Goal: Check status: Check status

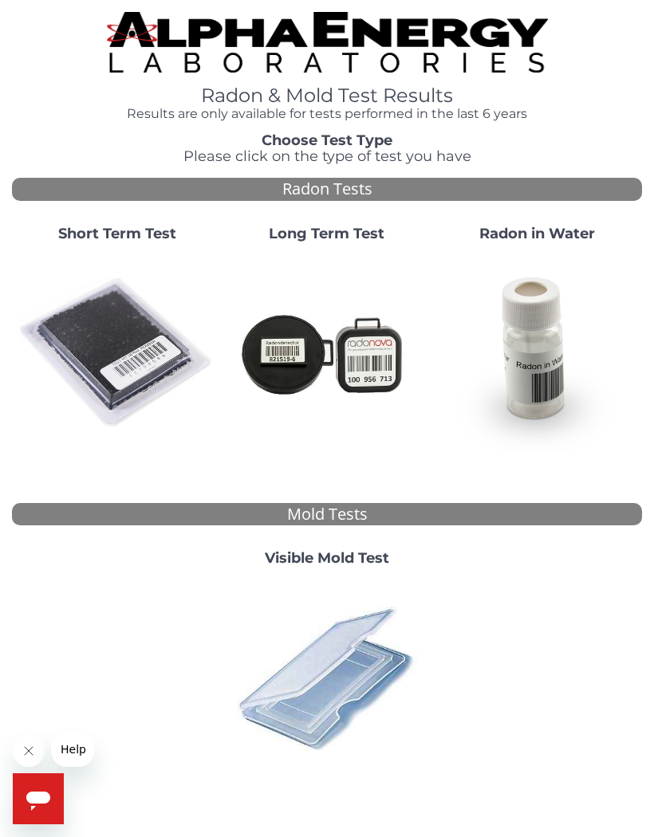
click at [287, 673] on img at bounding box center [326, 678] width 197 height 197
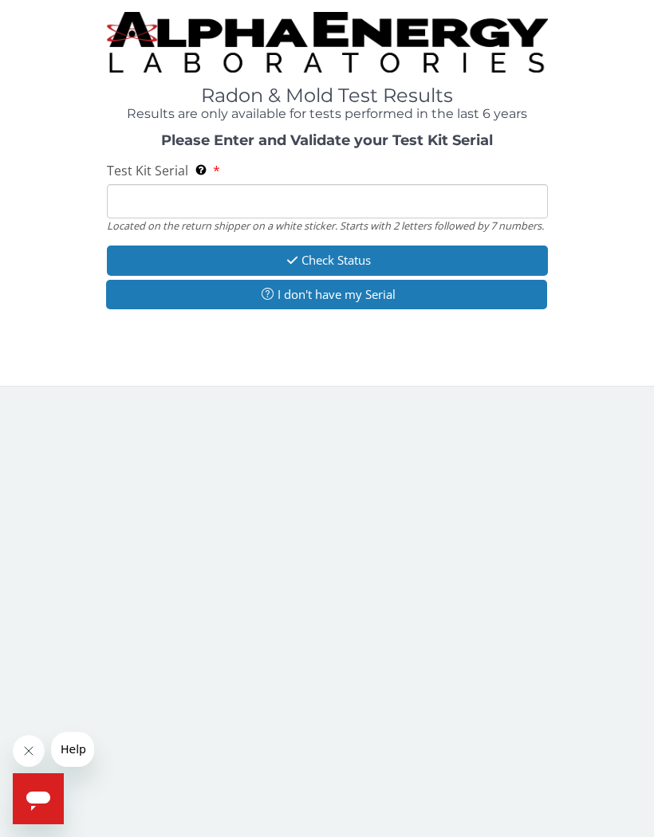
click at [131, 194] on input "Test Kit Serial Located on the return shipper on a white sticker. Starts with 2…" at bounding box center [327, 201] width 441 height 34
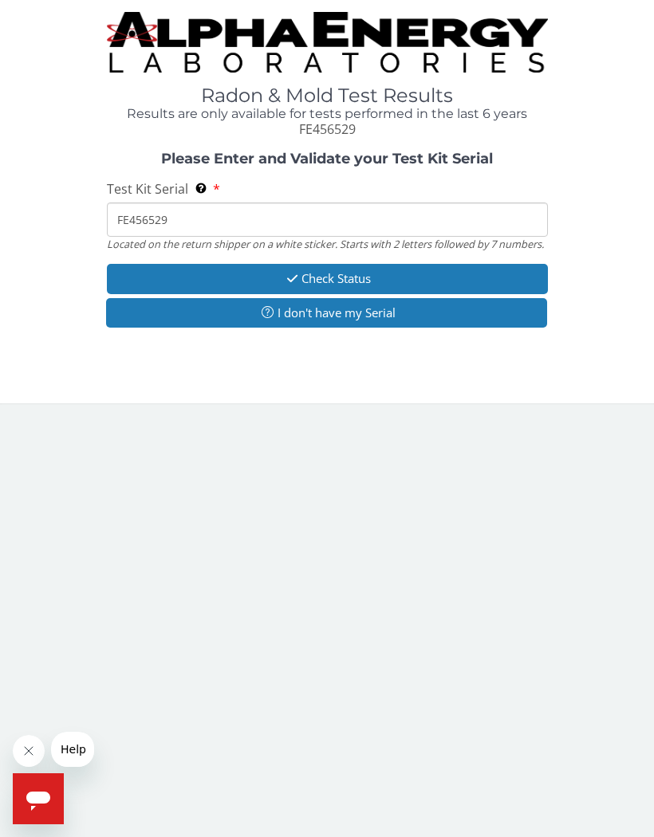
type input "FE456529"
click at [300, 275] on button "Check Status" at bounding box center [327, 278] width 441 height 29
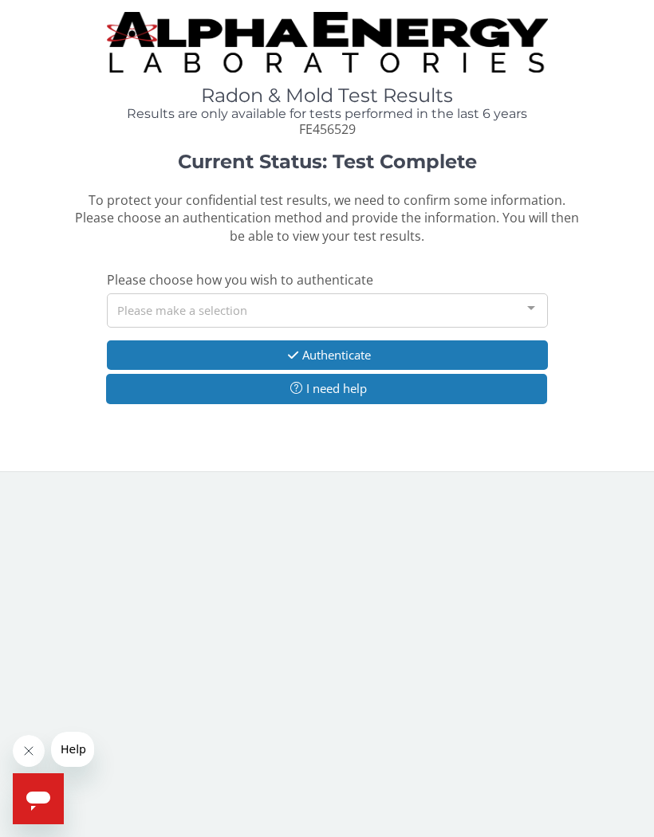
click at [131, 303] on div "Please make a selection" at bounding box center [327, 310] width 441 height 34
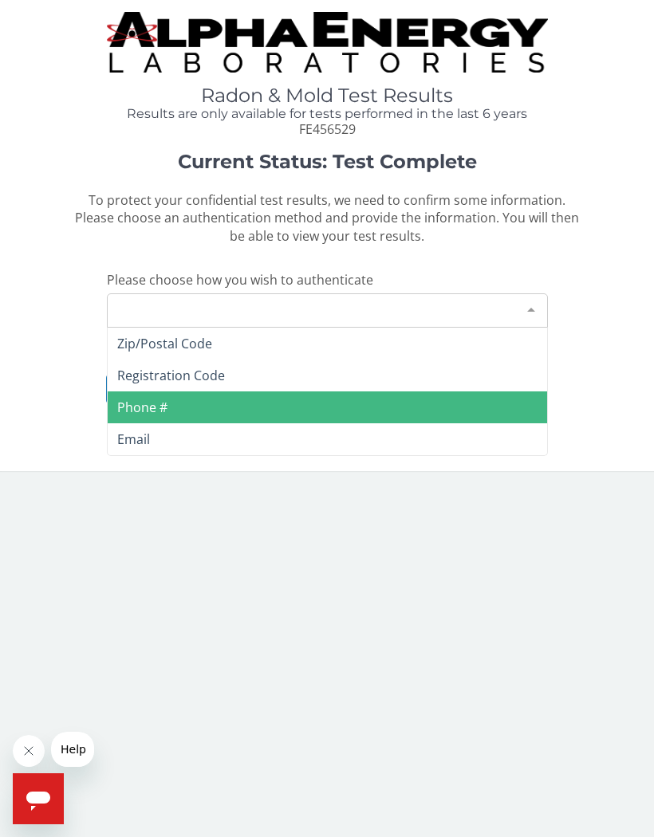
click at [144, 399] on span "Phone #" at bounding box center [142, 408] width 50 height 18
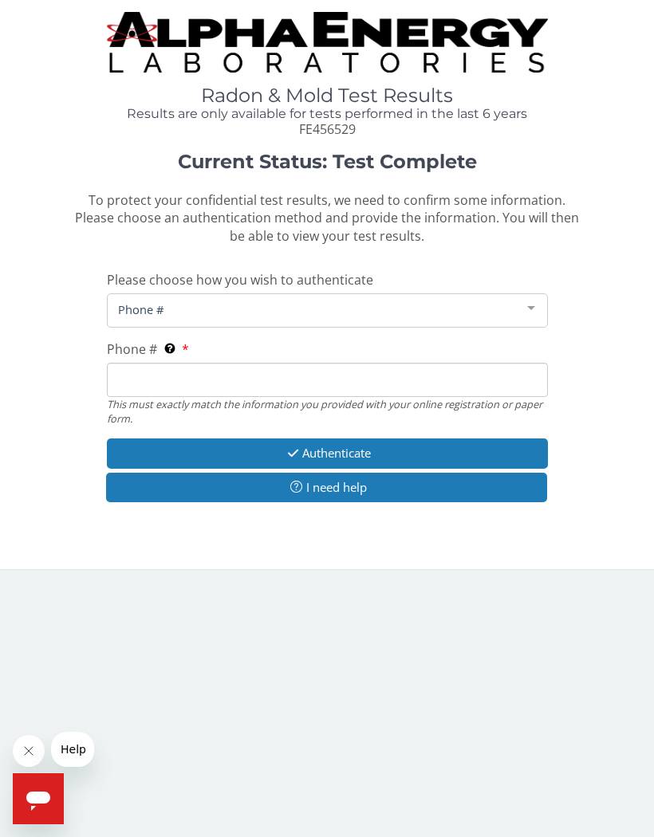
click at [182, 306] on span "Phone #" at bounding box center [314, 310] width 401 height 18
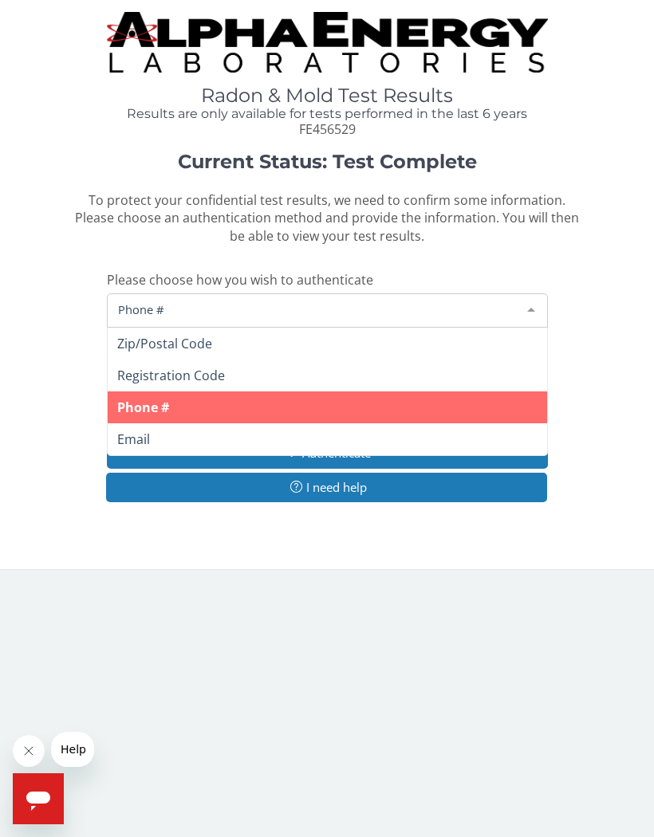
click at [164, 400] on span "Phone #" at bounding box center [143, 408] width 52 height 18
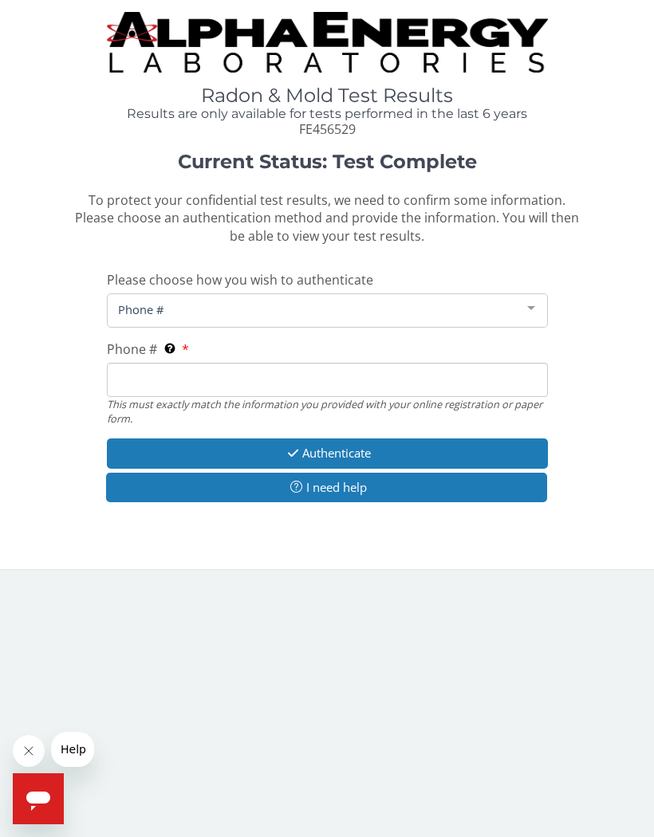
click at [184, 304] on span "Phone #" at bounding box center [314, 310] width 401 height 18
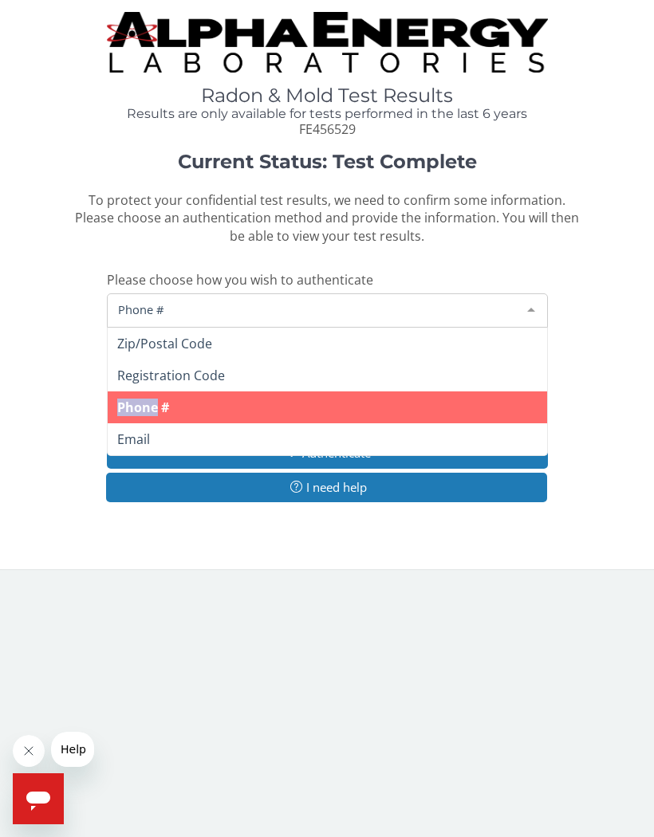
click at [90, 401] on div "Current Status: Test Complete To protect your confidential test results, we nee…" at bounding box center [327, 334] width 630 height 367
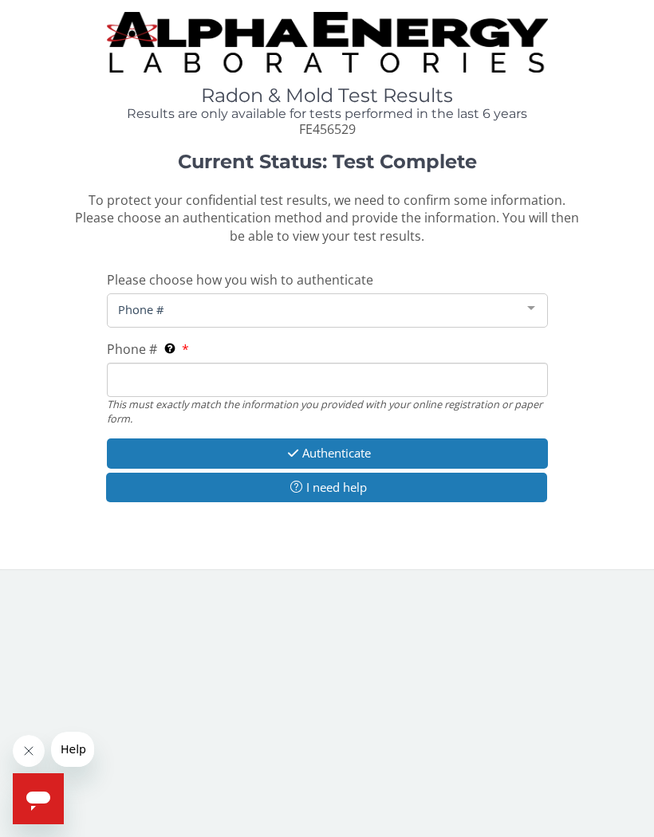
click at [128, 367] on input "Phone # This must exactly match the information you provided with your online r…" at bounding box center [327, 380] width 441 height 34
type input "515 238 8326"
click at [261, 443] on button "Authenticate" at bounding box center [327, 452] width 441 height 29
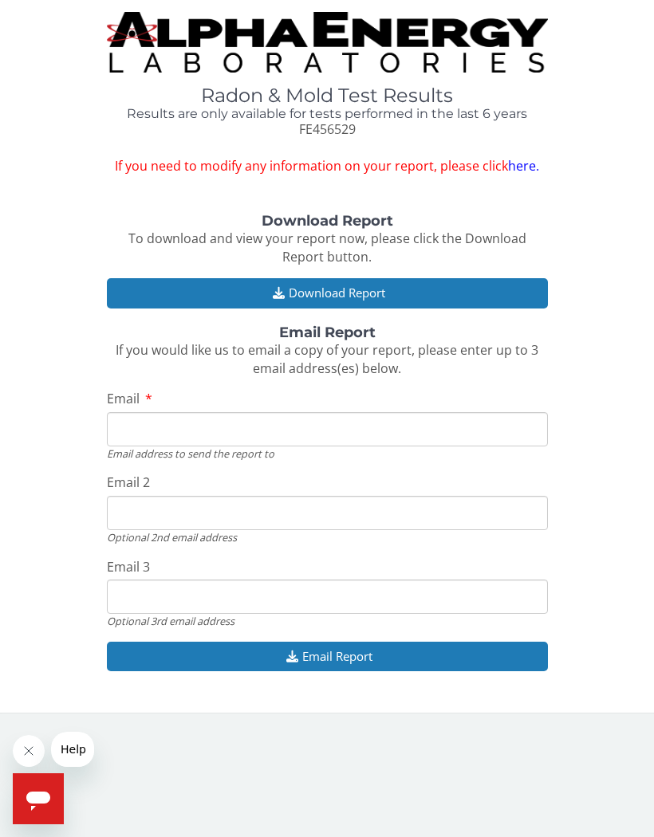
click at [289, 289] on button "Download Report" at bounding box center [327, 292] width 441 height 29
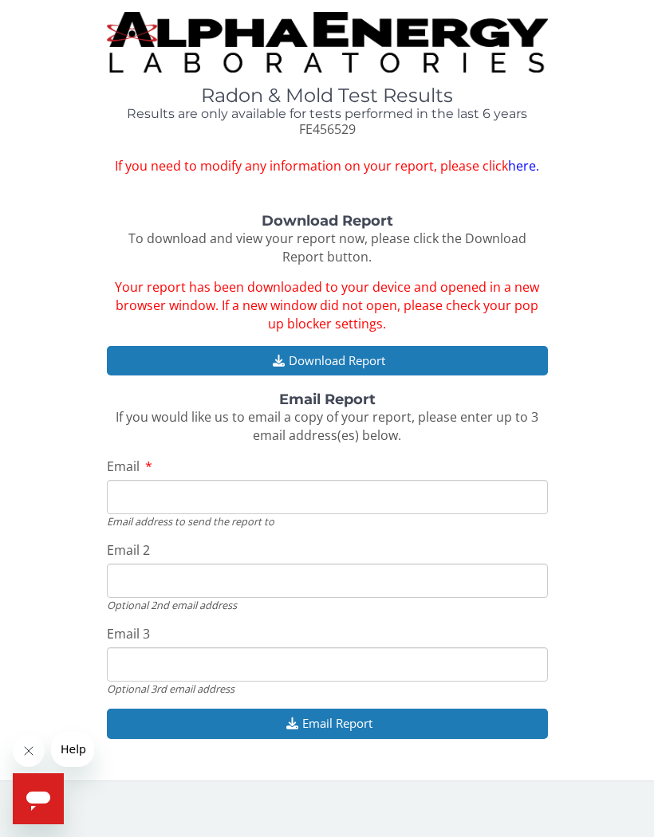
click at [285, 355] on icon "button" at bounding box center [279, 361] width 20 height 12
click at [269, 355] on icon "button" at bounding box center [279, 361] width 20 height 12
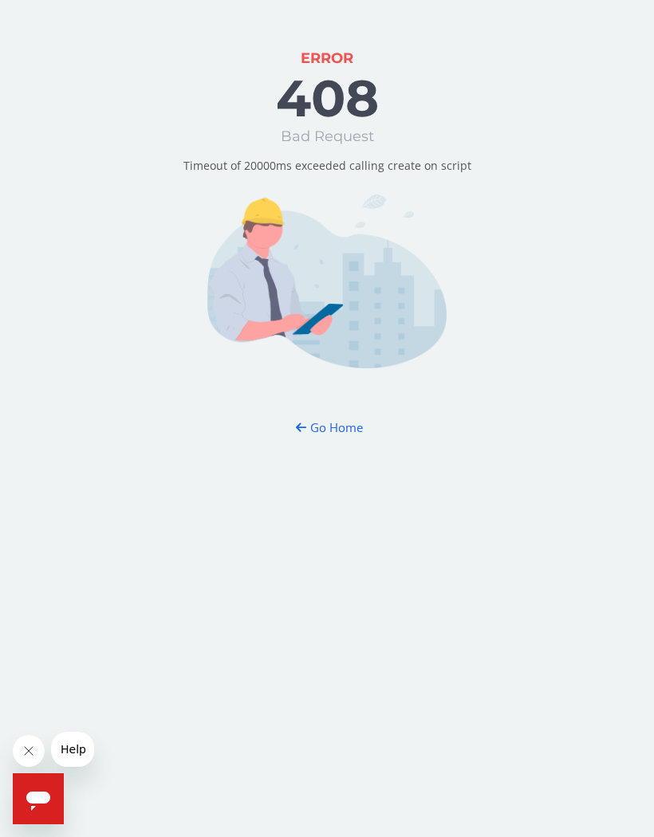
click at [336, 429] on button "Go Home" at bounding box center [327, 427] width 93 height 29
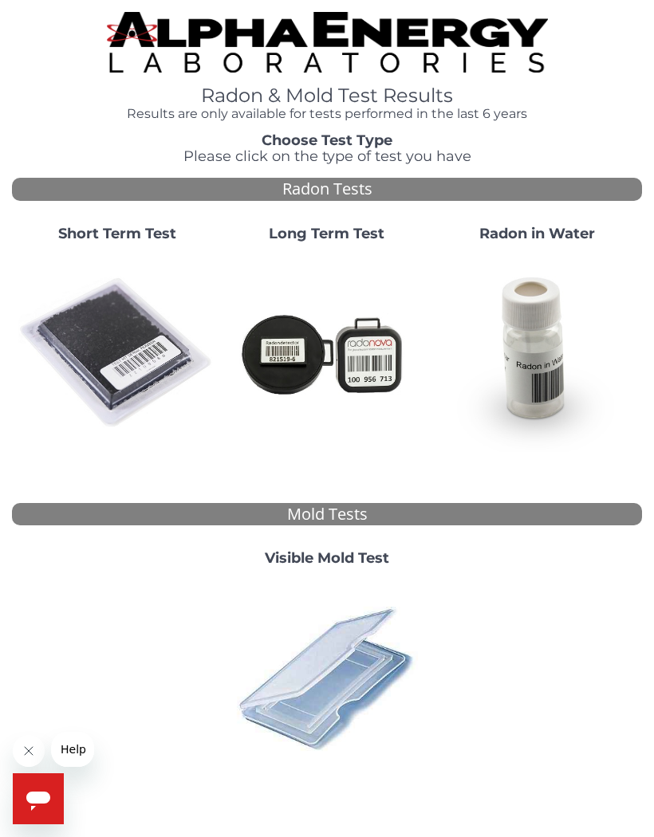
click at [287, 551] on strong "Visible Mold Test" at bounding box center [327, 558] width 124 height 18
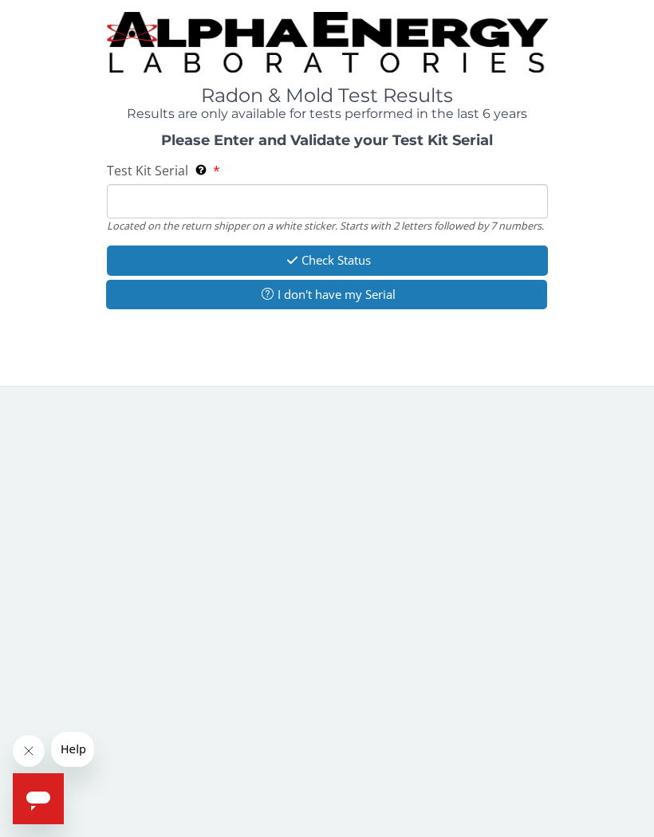
click at [134, 199] on input "Test Kit Serial Located on the return shipper on a white sticker. Starts with 2…" at bounding box center [327, 201] width 441 height 34
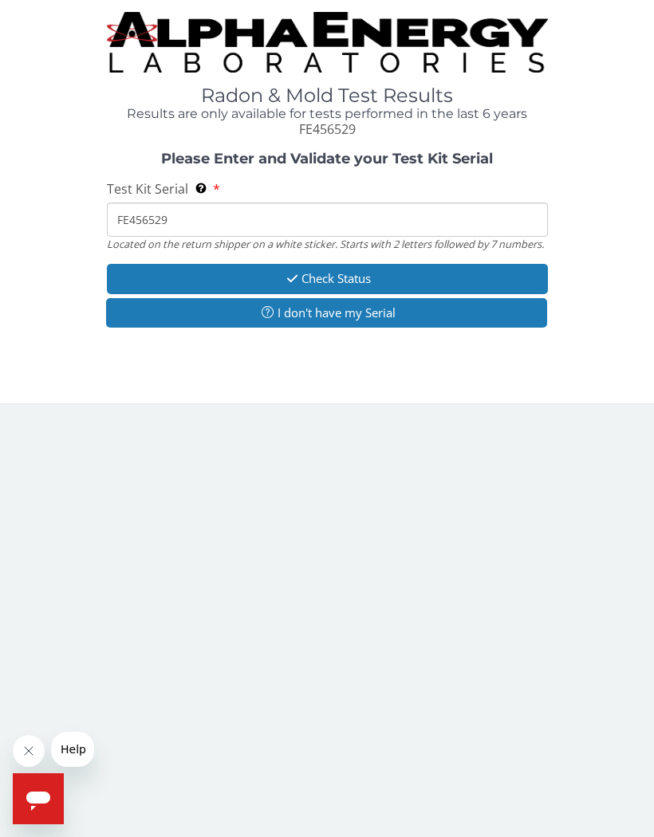
type input "FE456529"
click at [284, 276] on icon "button" at bounding box center [292, 279] width 18 height 12
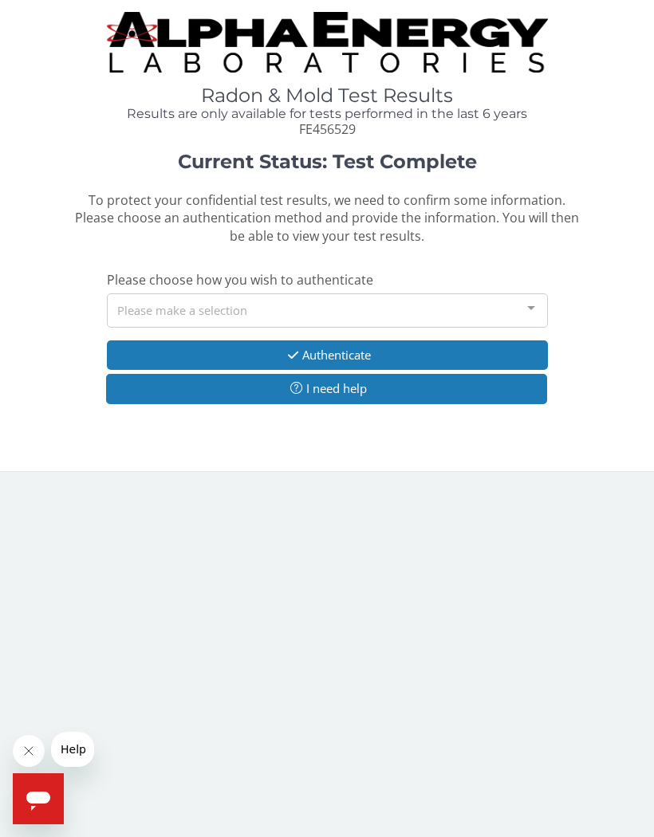
click at [284, 352] on icon "button" at bounding box center [293, 355] width 18 height 12
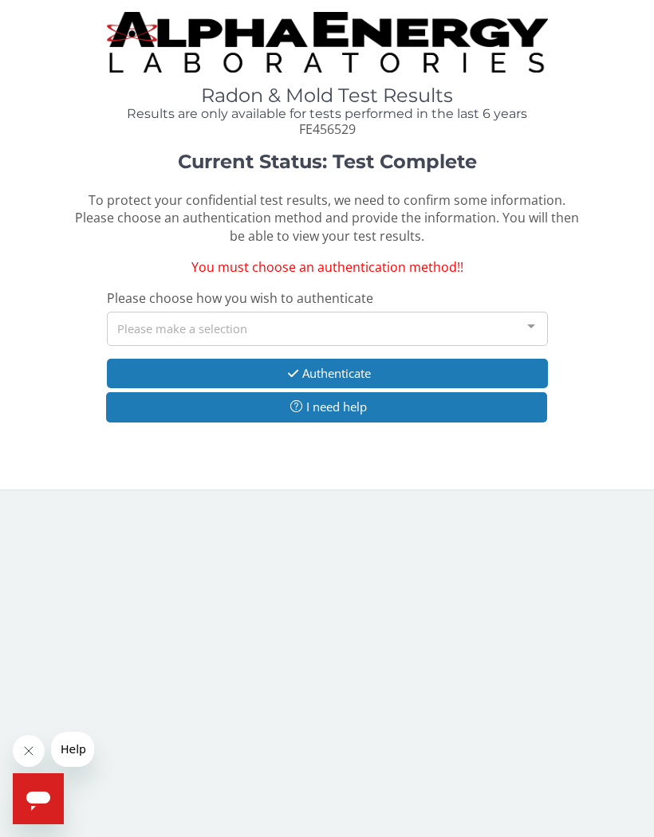
click at [127, 324] on div "Please make a selection" at bounding box center [327, 329] width 441 height 34
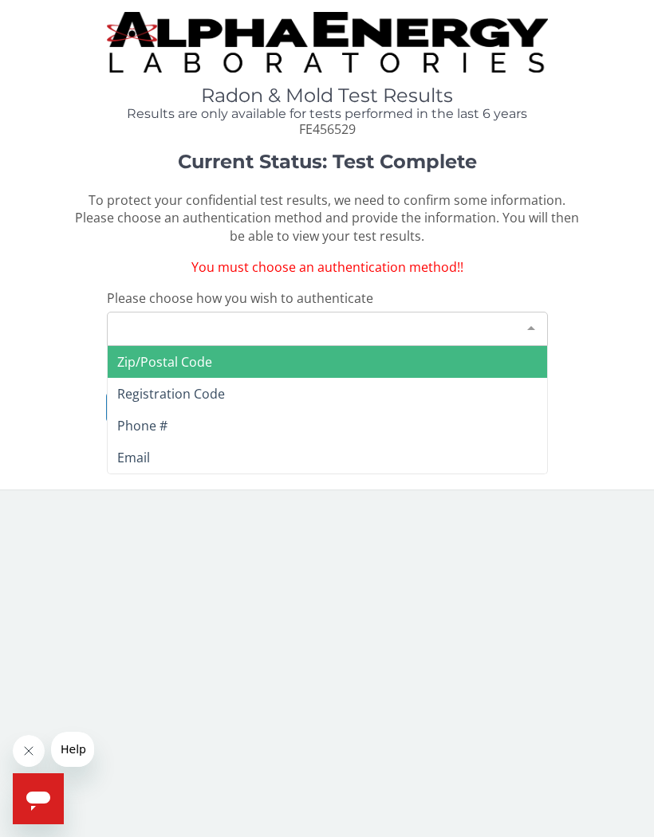
click at [125, 419] on span "Phone #" at bounding box center [142, 426] width 50 height 18
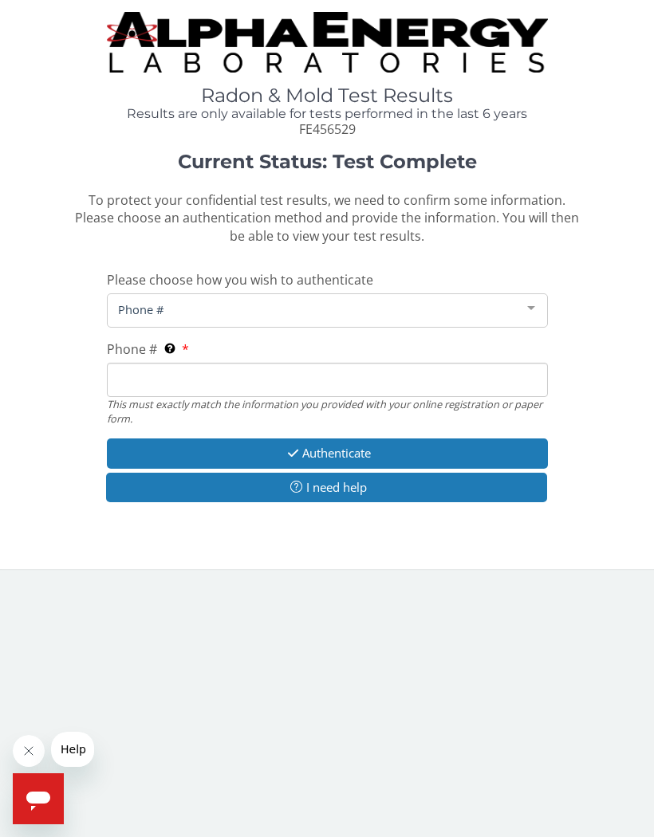
click at [128, 366] on input "Phone # This must exactly match the information you provided with your online r…" at bounding box center [327, 380] width 441 height 34
type input "515 238 8326"
click at [293, 447] on icon "button" at bounding box center [293, 453] width 18 height 12
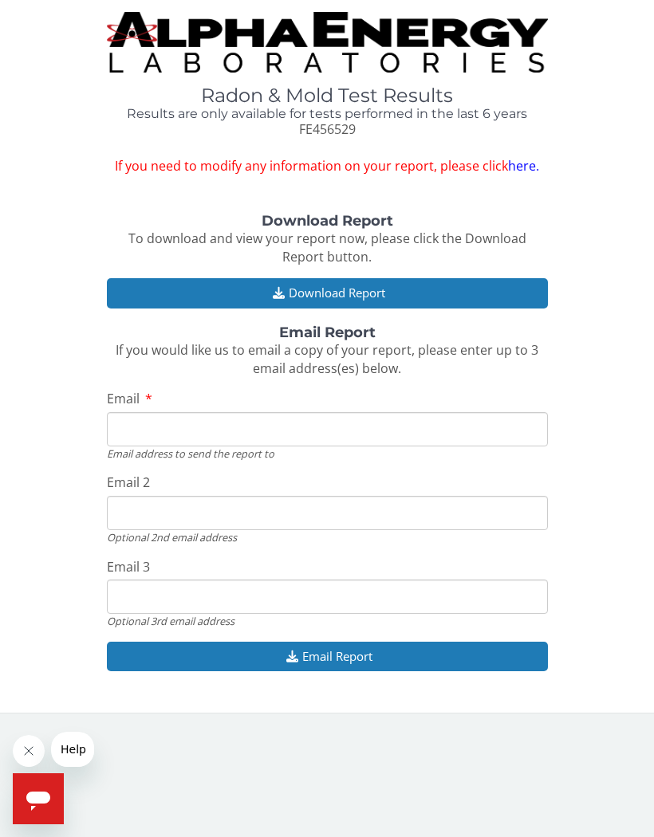
click at [283, 287] on icon "button" at bounding box center [279, 293] width 20 height 12
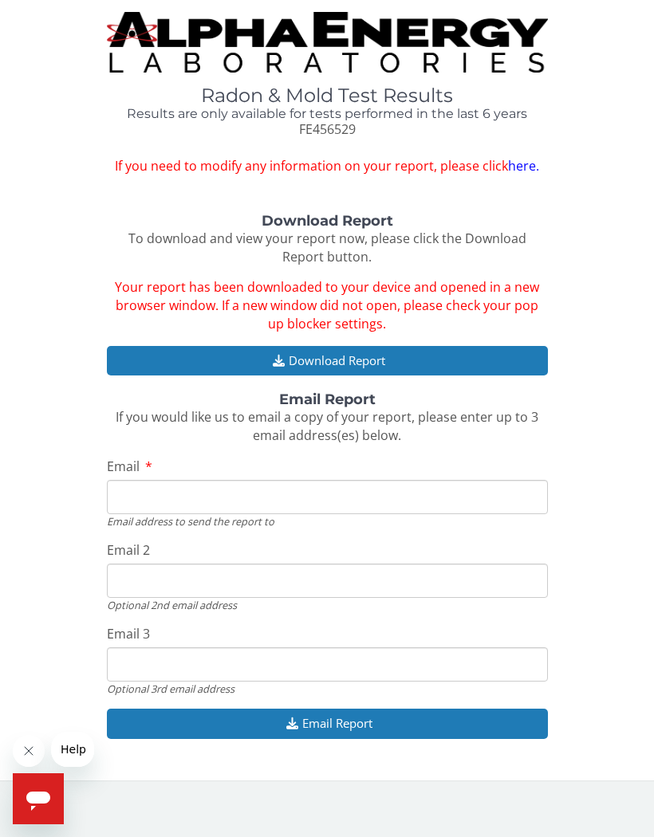
click at [65, 744] on span "Help" at bounding box center [74, 749] width 26 height 13
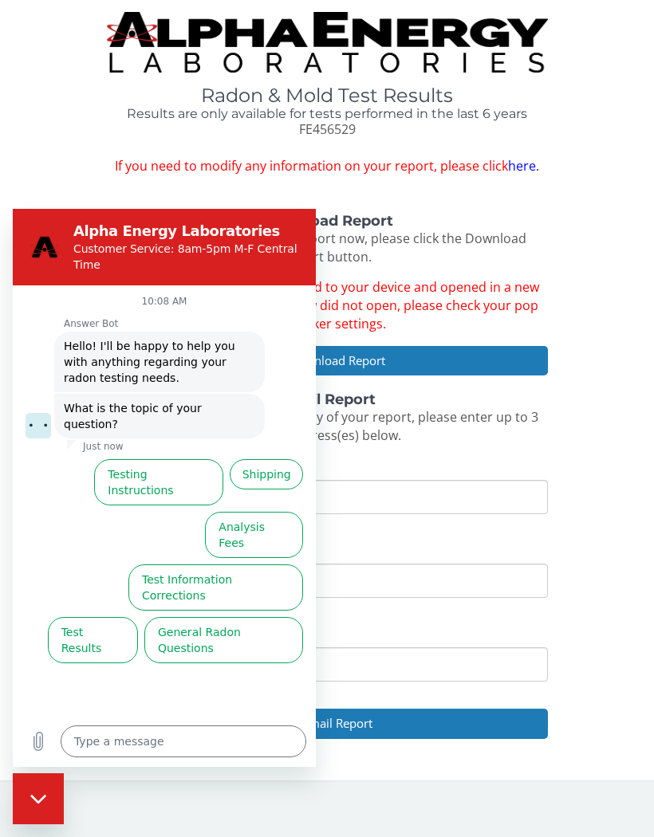
click at [84, 617] on button "Test Results" at bounding box center [93, 640] width 90 height 46
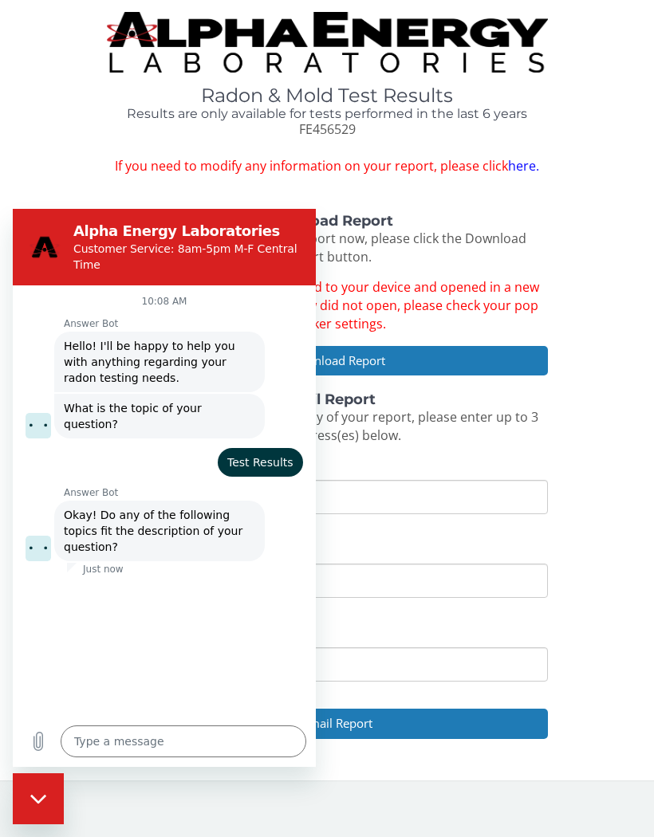
type textarea "x"
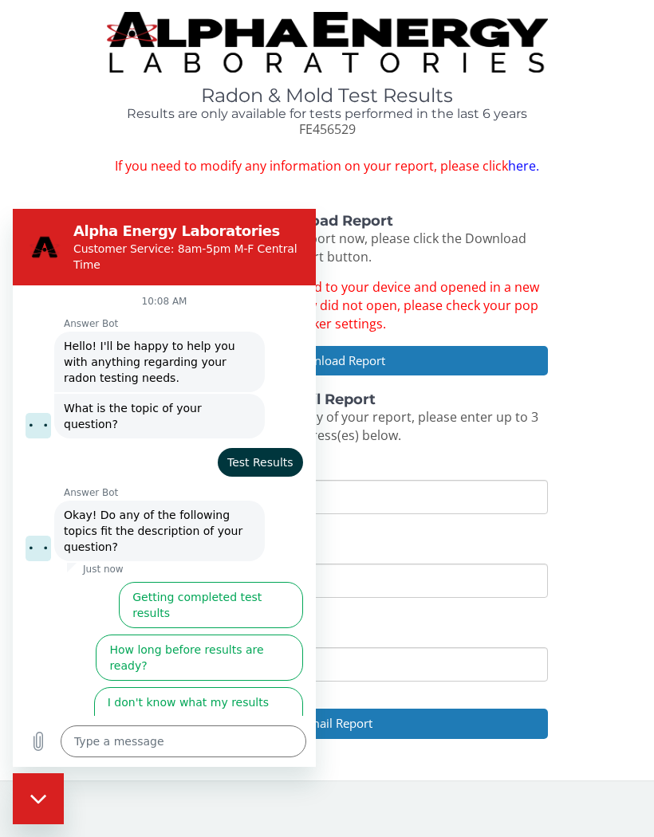
click at [74, 737] on textarea at bounding box center [184, 741] width 246 height 32
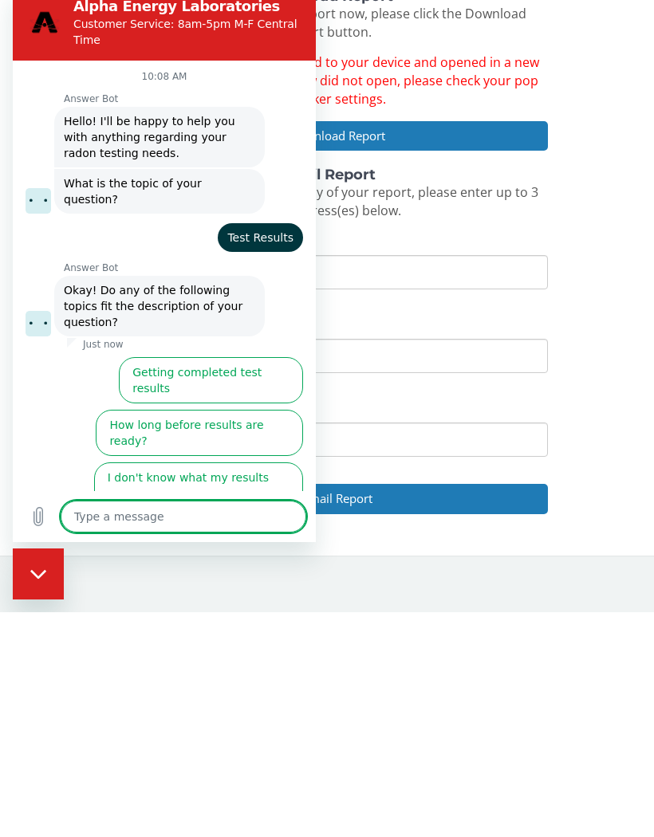
type textarea "I"
type textarea "x"
type textarea "I"
type textarea "x"
type textarea "I c"
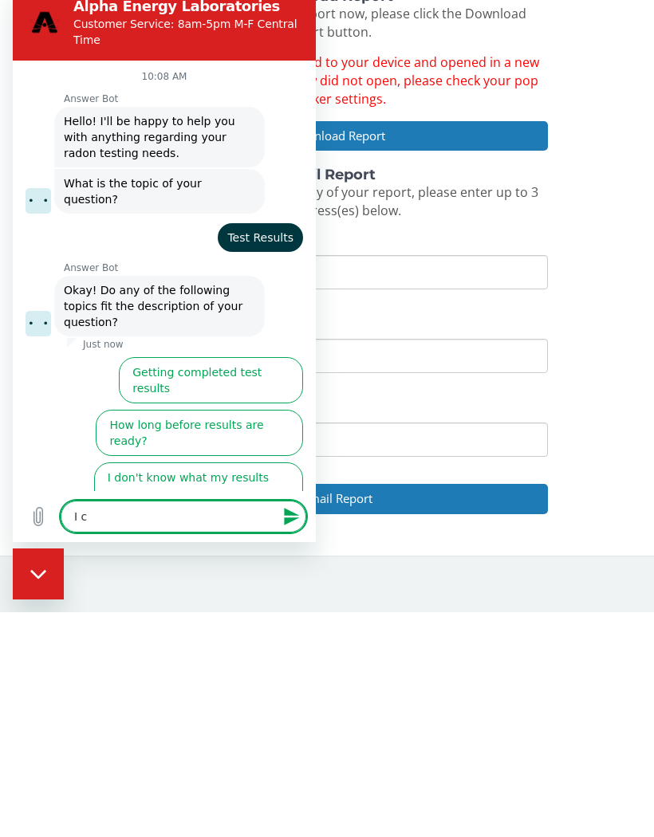
type textarea "x"
type textarea "I ca"
type textarea "x"
type textarea "I can"
type textarea "x"
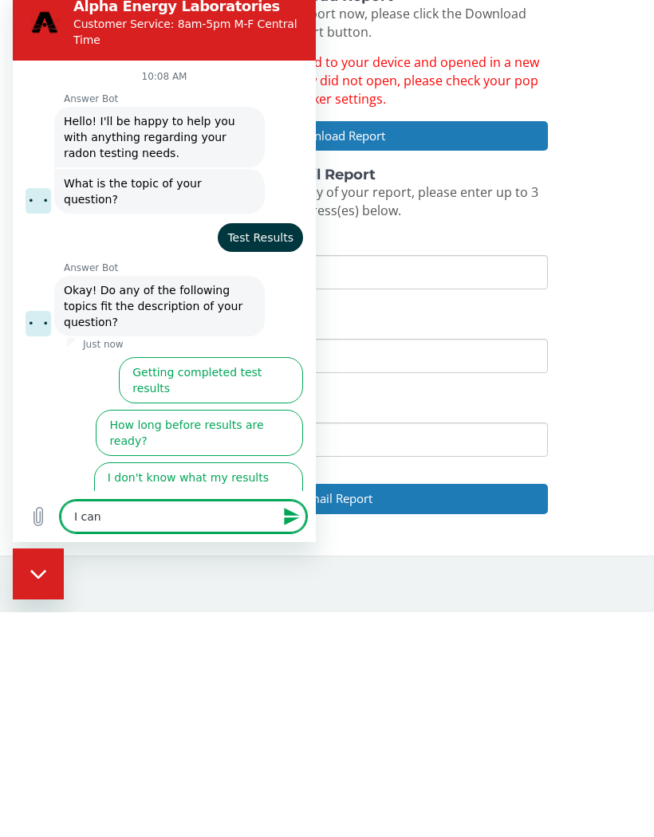
type textarea "I cant"
type textarea "x"
type textarea "I can’t"
type textarea "x"
type textarea "I can’t"
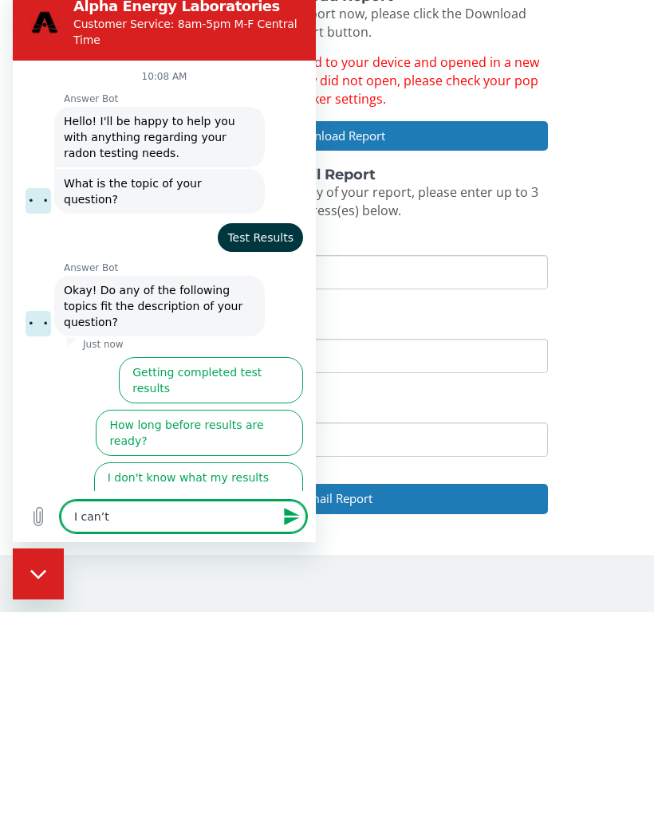
type textarea "x"
type textarea "I can’t s"
type textarea "x"
type textarea "I can’t se"
type textarea "x"
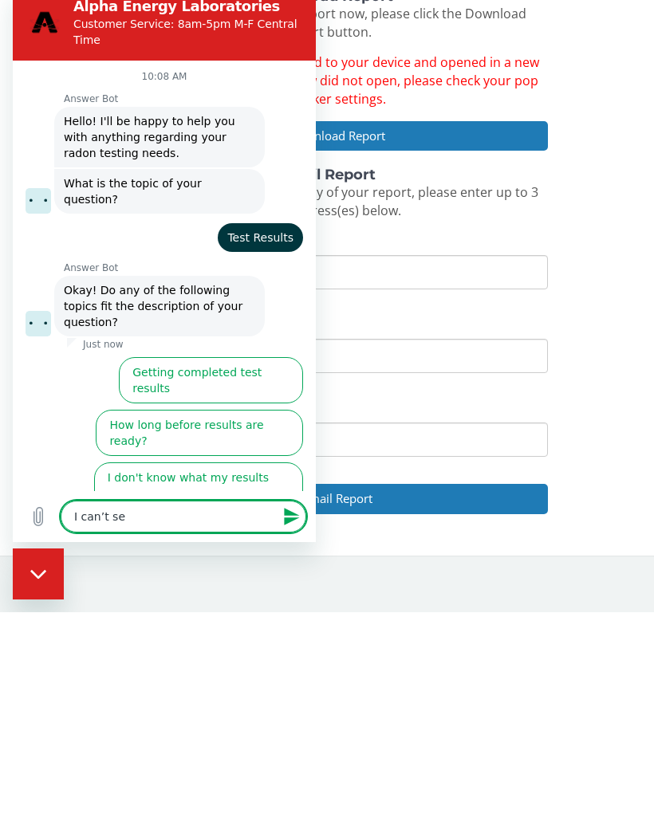
type textarea "I can’t see"
type textarea "x"
type textarea "I can’t see"
type textarea "x"
type textarea "I can’t see w"
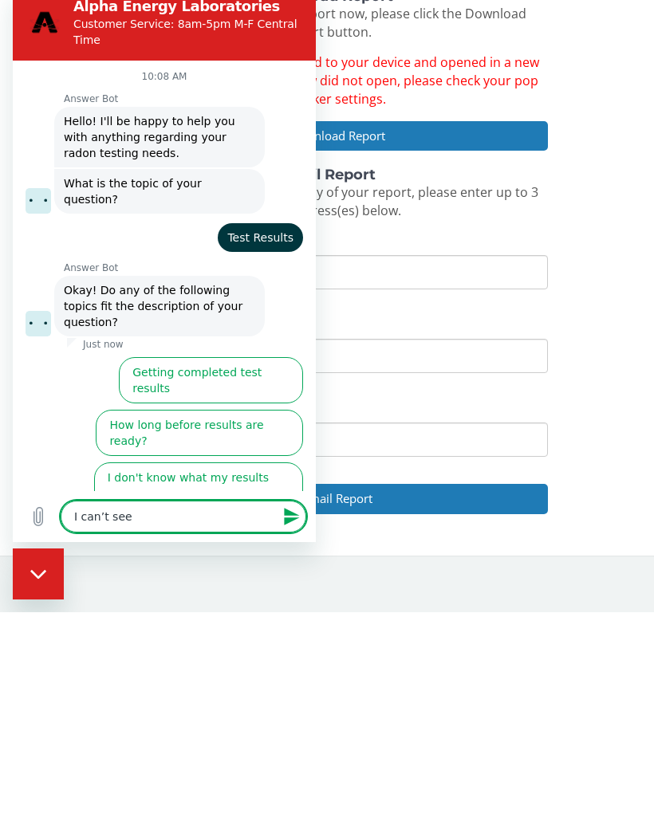
type textarea "x"
type textarea "I can’t see wh"
type textarea "x"
type textarea "I can’t see whe"
type textarea "x"
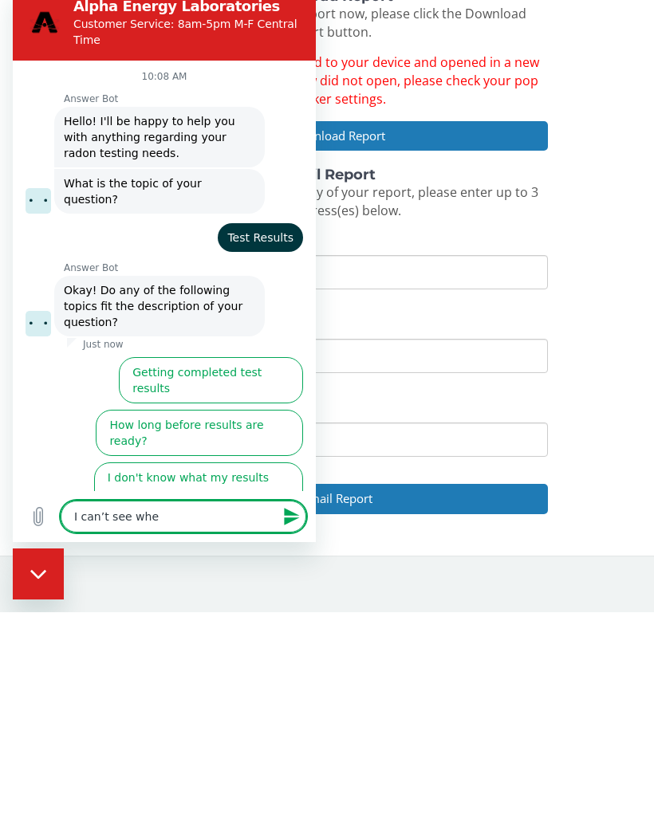
type textarea "I can’t see wher"
type textarea "x"
type textarea "I can’t see where"
type textarea "x"
type textarea "I can’t see where"
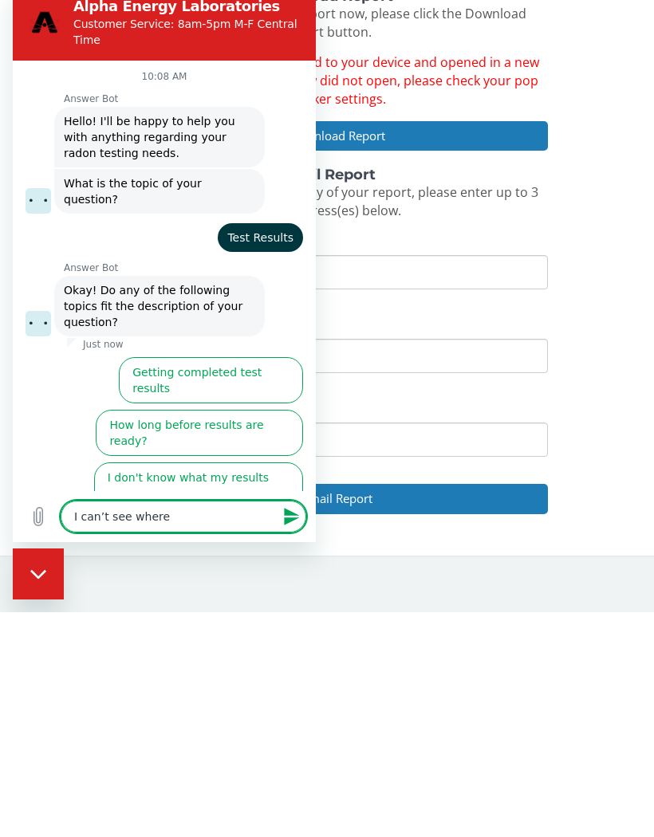
type textarea "x"
type textarea "I can’t see where t"
type textarea "x"
type textarea "I can’t see where th"
type textarea "x"
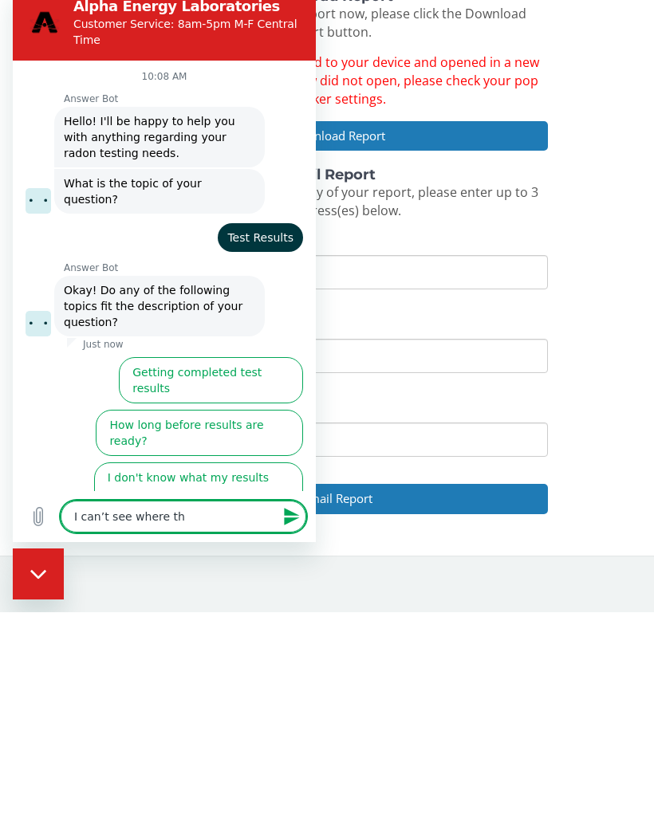
type textarea "I can’t see where the"
type textarea "x"
type textarea "I can’t see where the"
type textarea "x"
type textarea "I can’t see where the r"
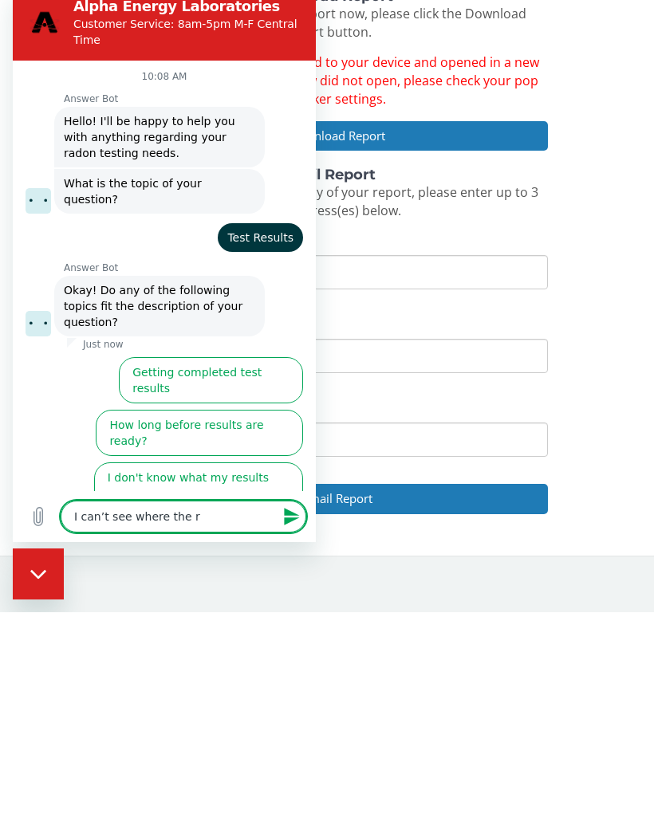
type textarea "x"
type textarea "I can’t see where the re"
type textarea "x"
type textarea "I can’t see where the rep"
type textarea "x"
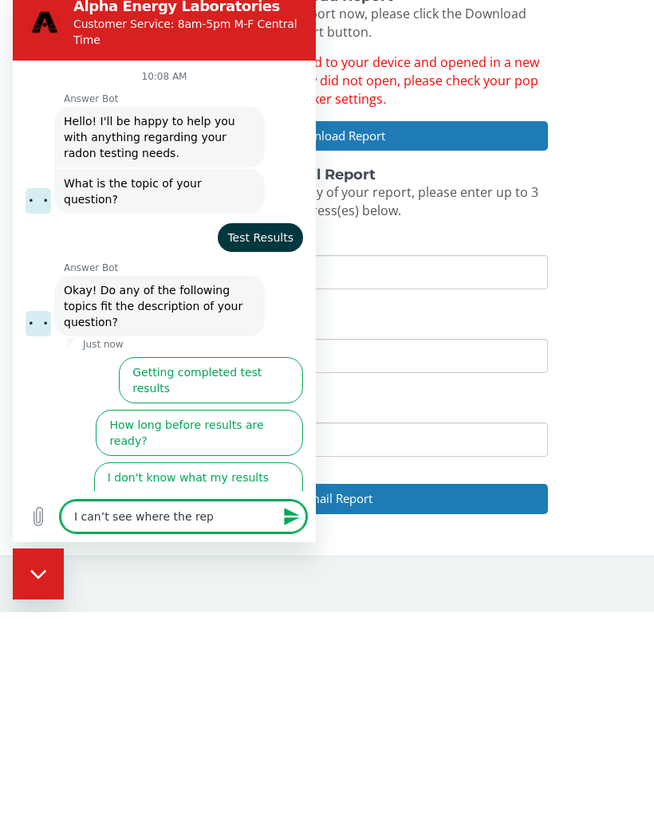
type textarea "I can’t see where the repo"
type textarea "x"
type textarea "I can’t see where the repor"
type textarea "x"
type textarea "I can’t see where the report"
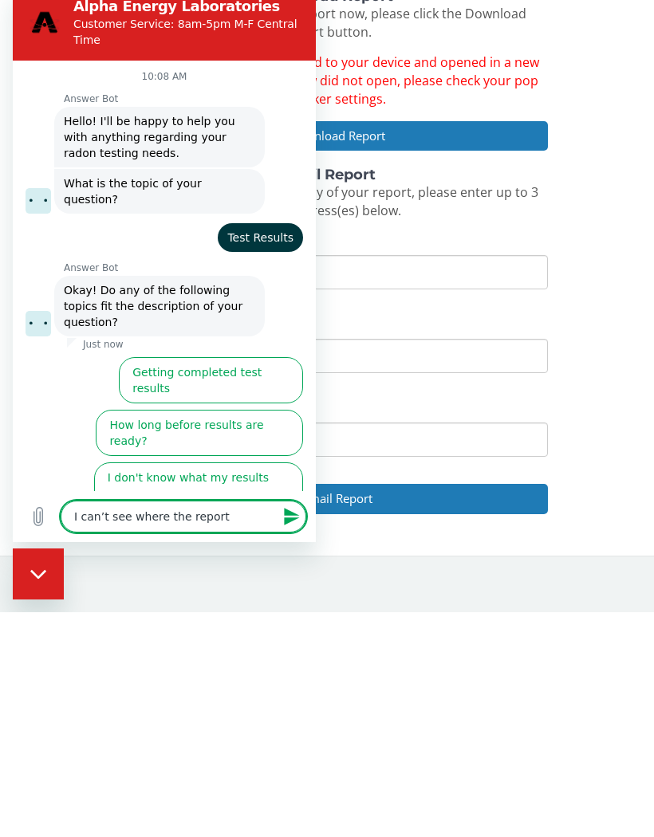
type textarea "x"
type textarea "I can’t see where the report"
type textarea "x"
type textarea "I can’t see where the report i"
type textarea "x"
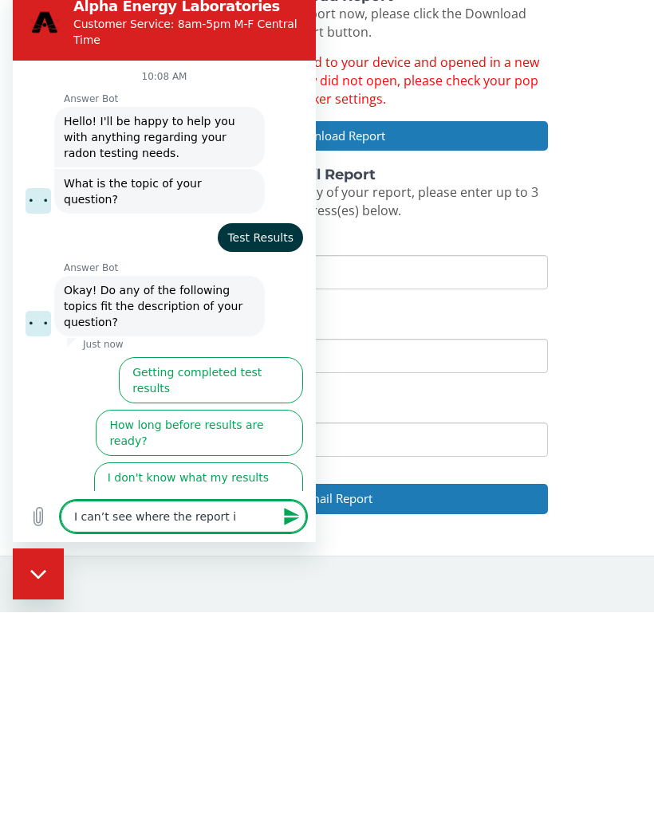
type textarea "I can’t see where the report is"
type textarea "x"
type textarea "I can’t see where the report is."
type textarea "x"
type textarea "I can’t see where the report is.."
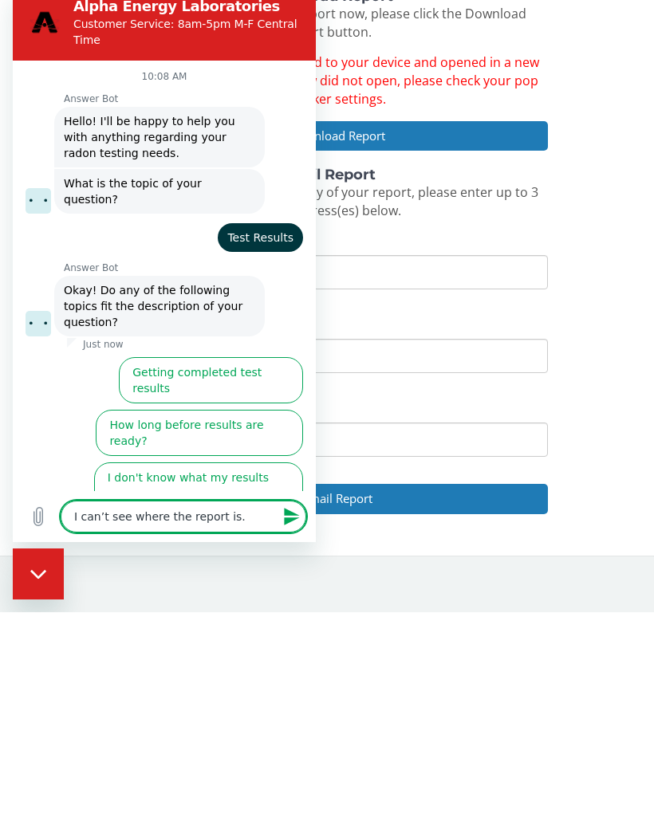
type textarea "x"
type textarea "I can’t see where the report is.."
type textarea "x"
type textarea "I can’t see where the report is.. i"
type textarea "x"
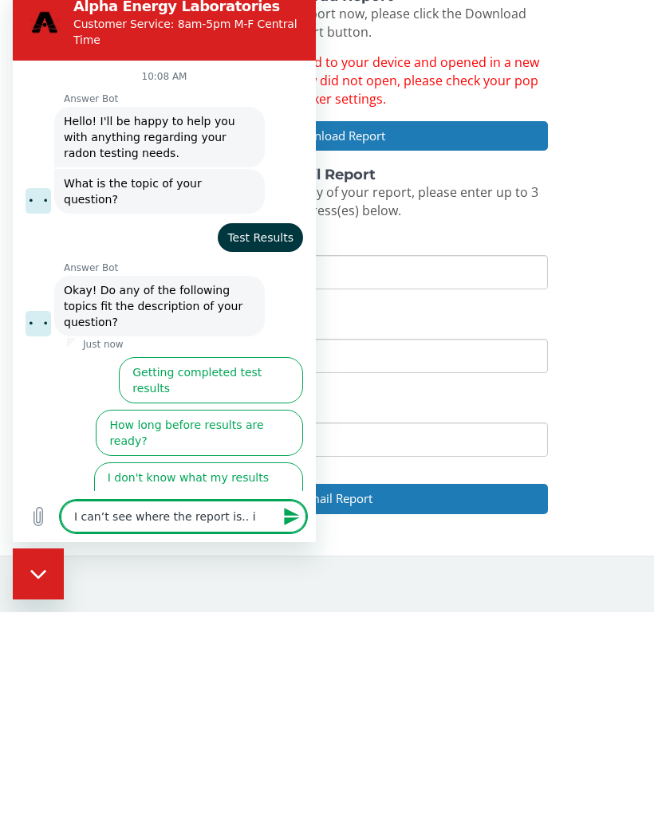
type textarea "I can’t see where the report is.. I"
type textarea "x"
type textarea "I can’t see where the report is.. I"
type textarea "x"
type textarea "I can’t see where the report is.. I d"
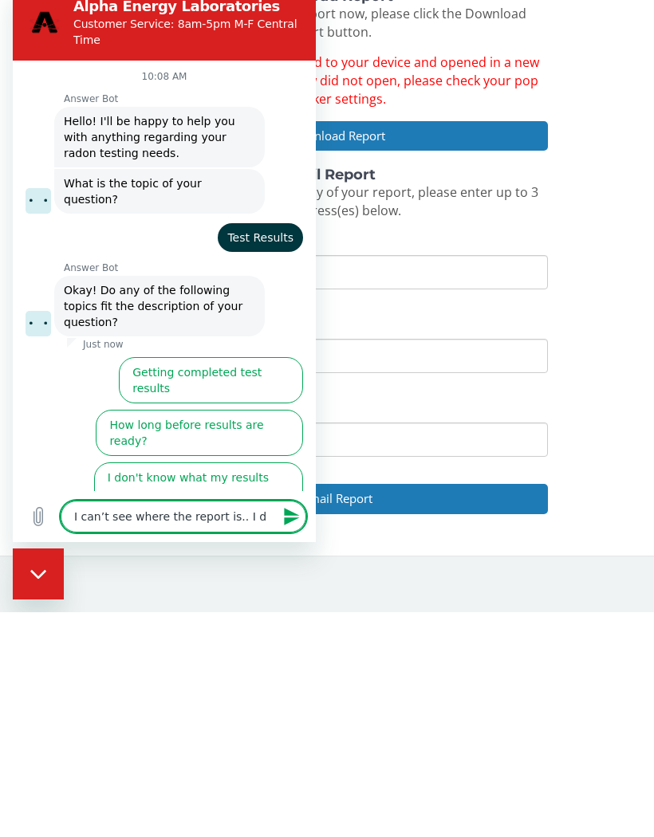
type textarea "x"
type textarea "I can’t see where the report is.. I di"
type textarea "x"
type textarea "I can’t see where the report is.. I did"
type textarea "x"
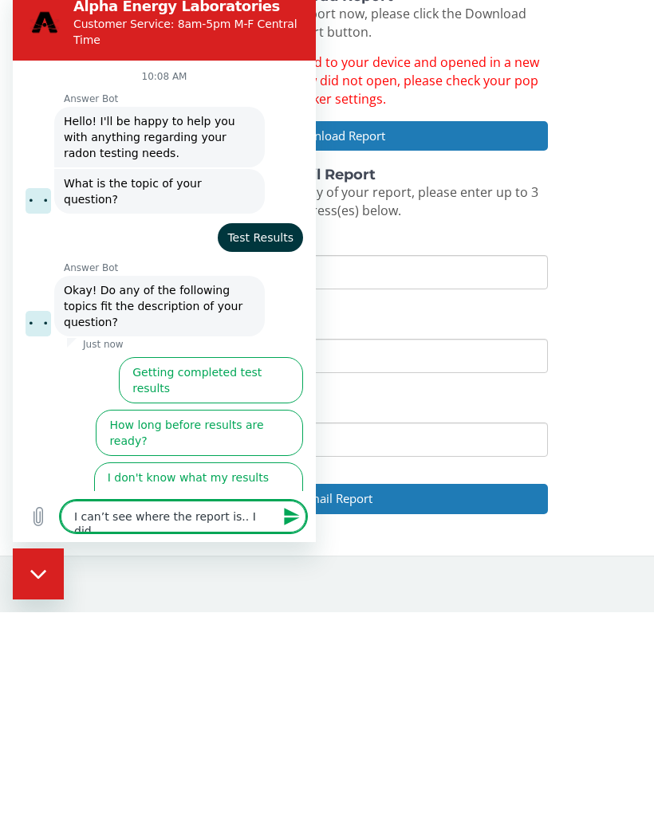
type textarea "I can’t see where the report is.. I did"
type textarea "x"
type textarea "I can’t see where the report is.. I did a"
type textarea "x"
type textarea "I can’t see where the report is.. I did al"
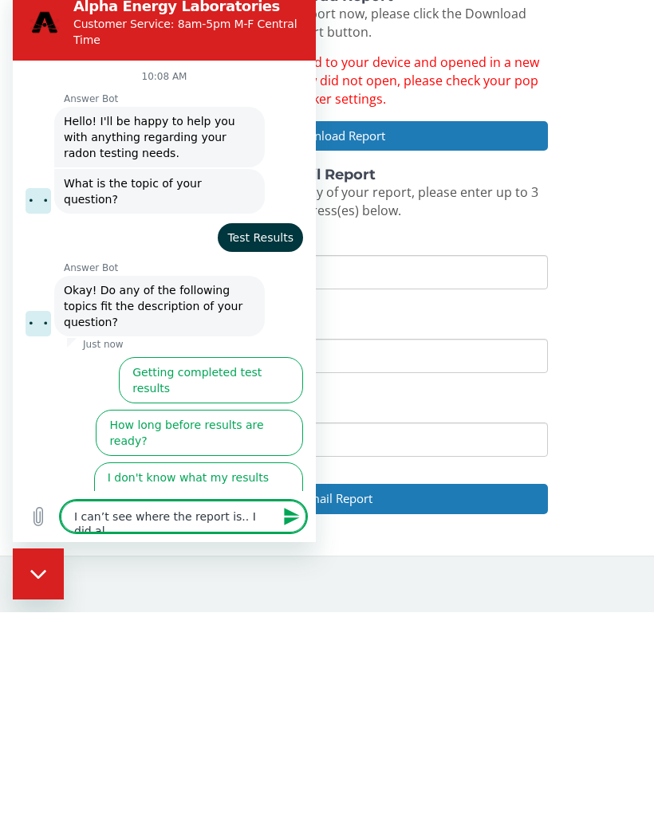
type textarea "x"
type textarea "I can’t see where the report is.. I did all"
type textarea "x"
type textarea "I can’t see where the report is.. I did all"
type textarea "x"
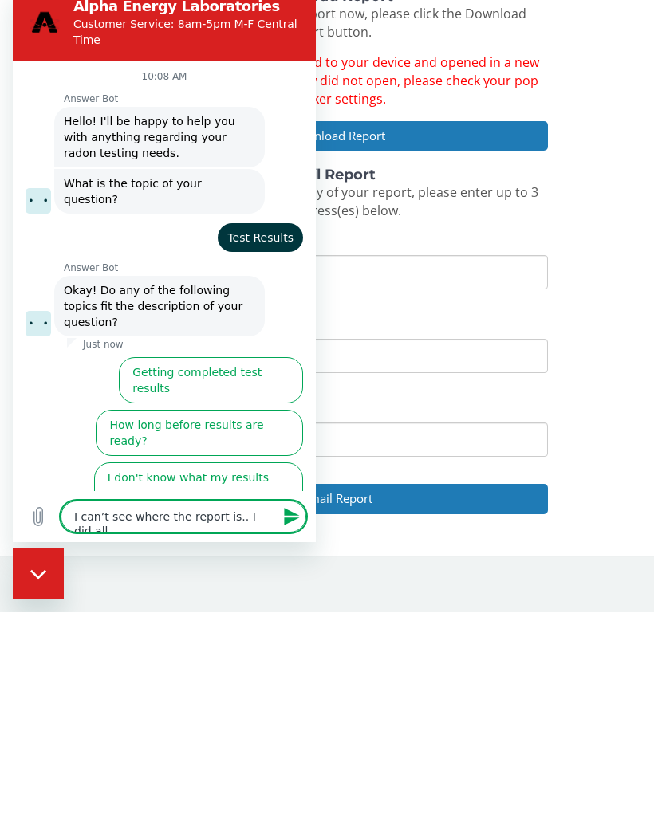
type textarea "I can’t see where the report is.. I did all t"
type textarea "x"
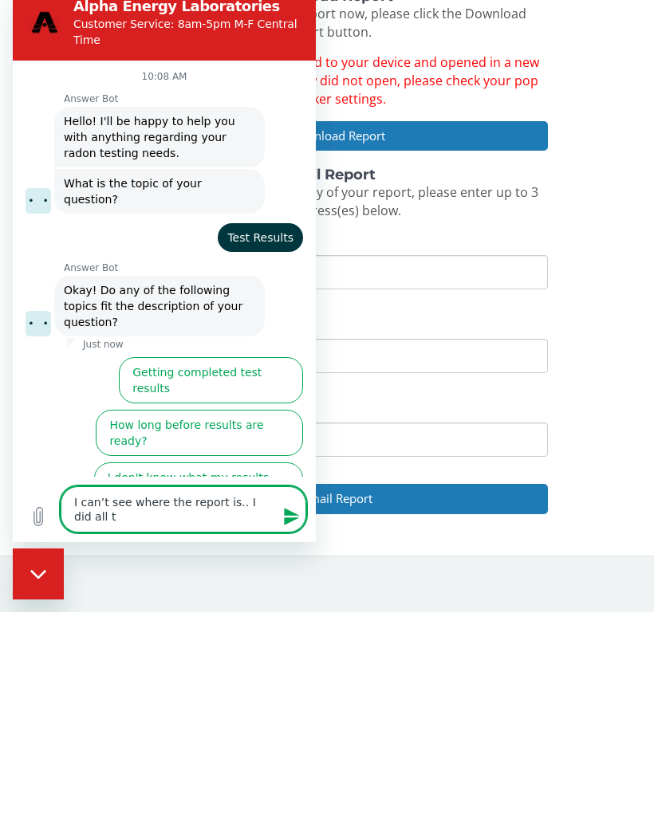
type textarea "I can’t see where the report is.. I did all th"
type textarea "x"
type textarea "I can’t see where the report is.. I did all the"
type textarea "x"
type textarea "I can’t see where the report is.. I did all the"
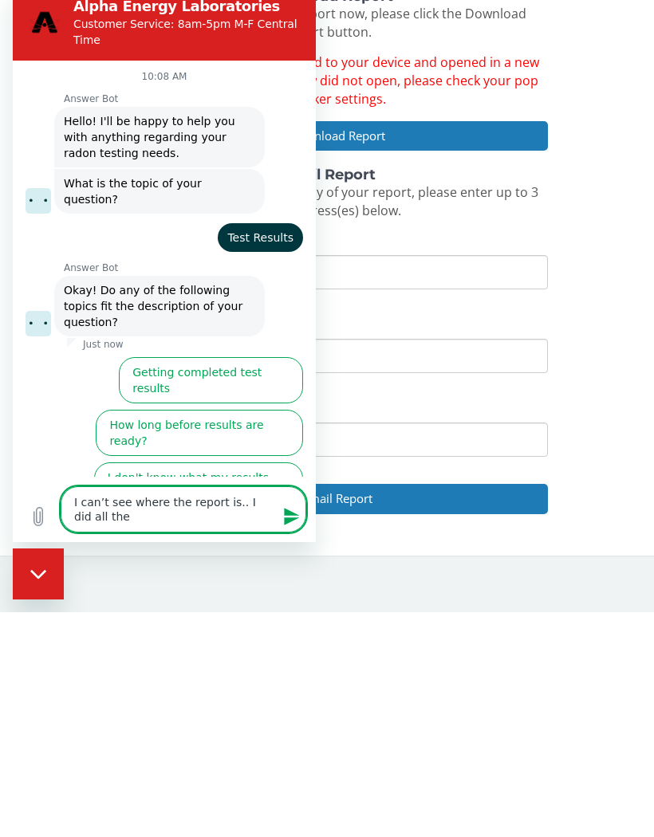
type textarea "x"
type textarea "I can’t see where the report is.. I did all the s"
type textarea "x"
type textarea "I can’t see where the report is.. I did all the st"
type textarea "x"
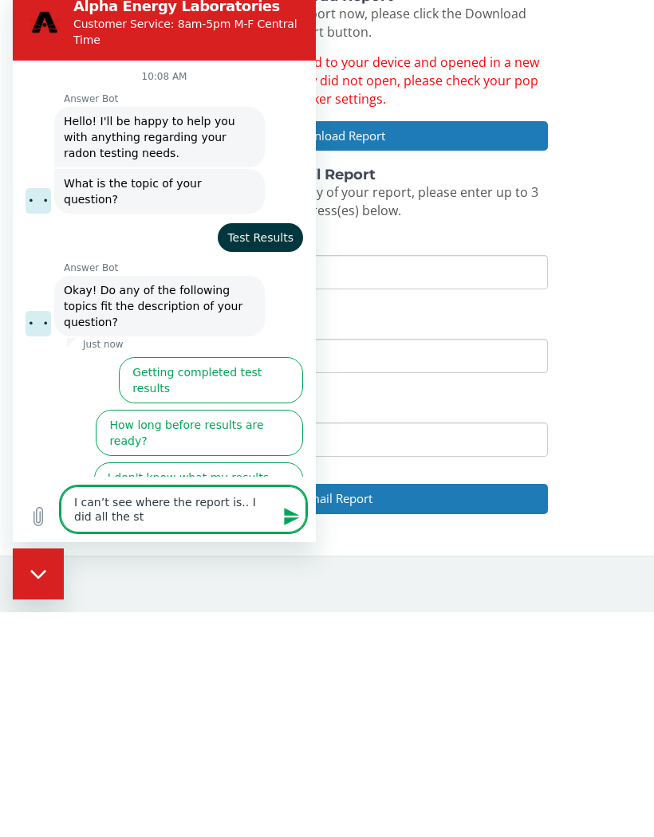
type textarea "I can’t see where the report is.. I did all the ste"
type textarea "x"
type textarea "I can’t see where the report is.. I did all the step"
type textarea "x"
type textarea "I can’t see where the report is.. I did all the steps"
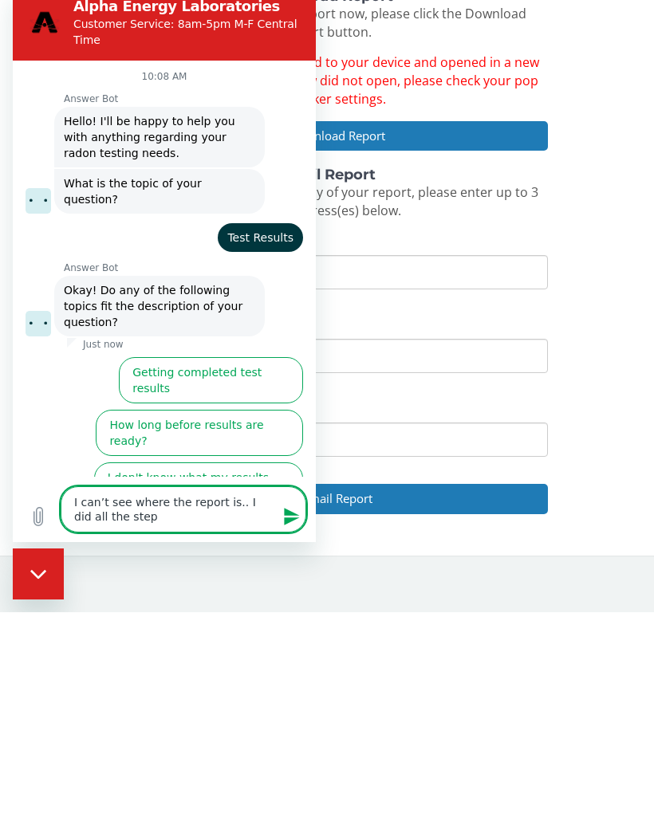
type textarea "x"
type textarea "I can’t see where the report is.. I did all the steps"
click at [291, 513] on icon "Send message" at bounding box center [291, 517] width 15 height 18
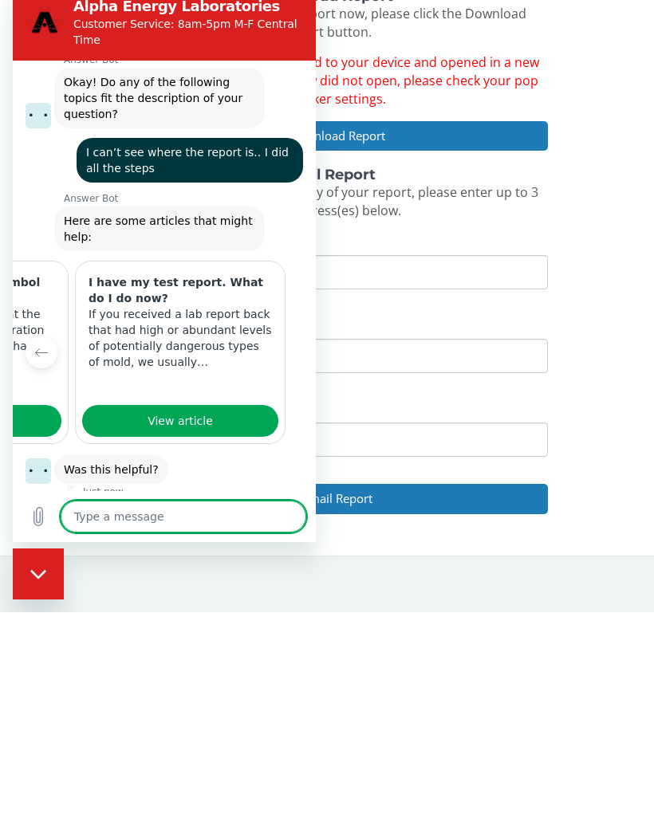
scroll to position [0, 427]
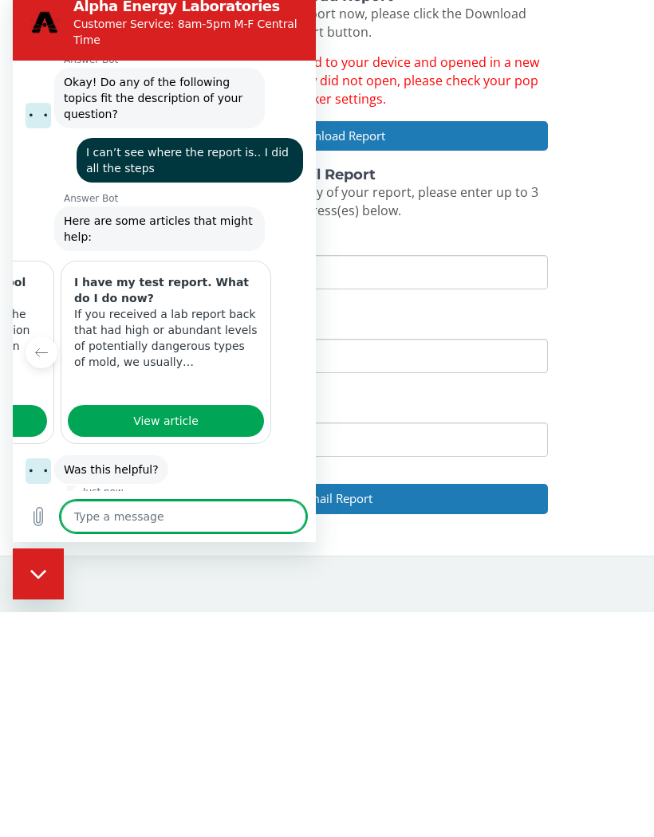
click at [285, 505] on button "No" at bounding box center [282, 520] width 42 height 30
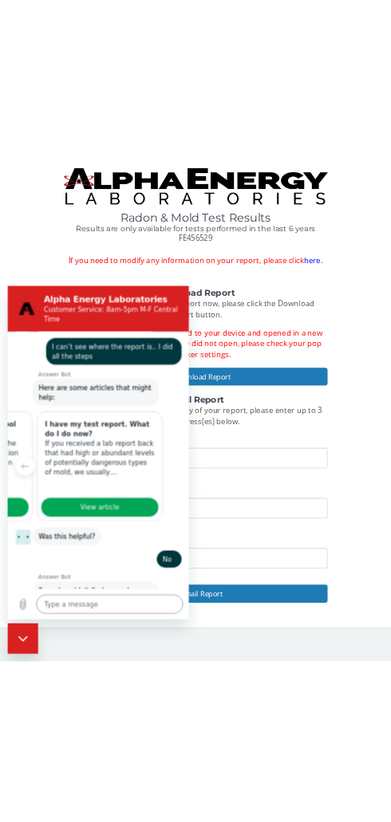
scroll to position [278, 0]
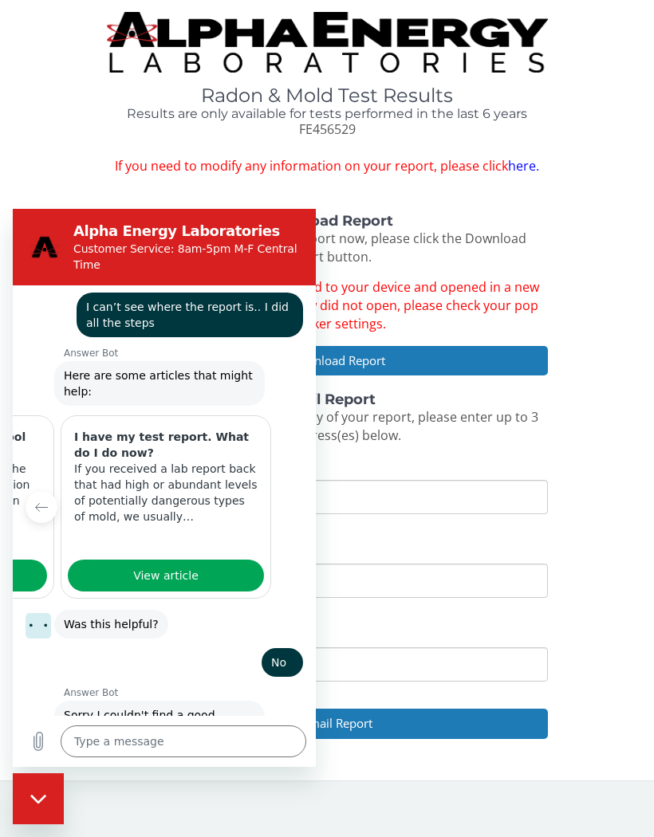
click at [38, 800] on icon "Close messaging window" at bounding box center [38, 799] width 17 height 10
type textarea "x"
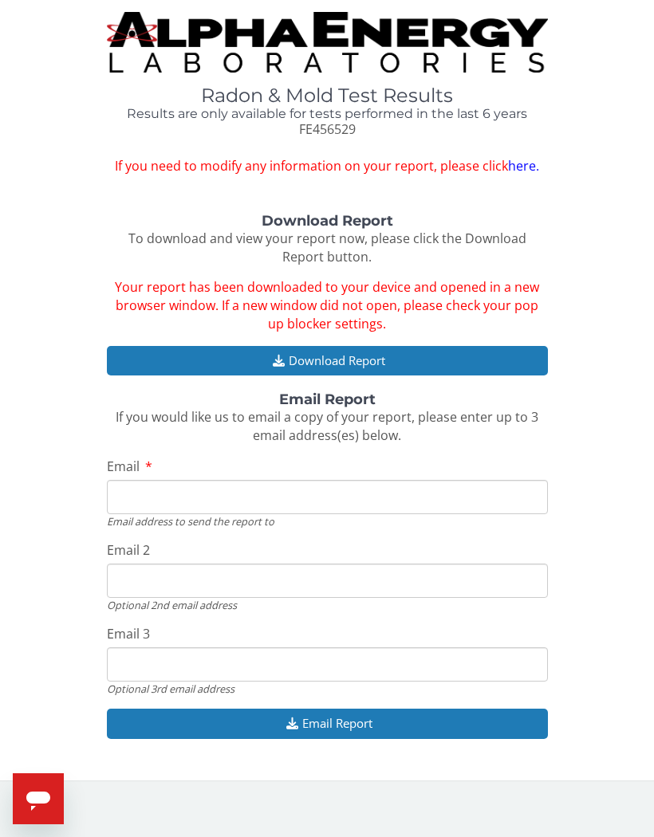
click at [286, 353] on button "Download Report" at bounding box center [327, 360] width 441 height 29
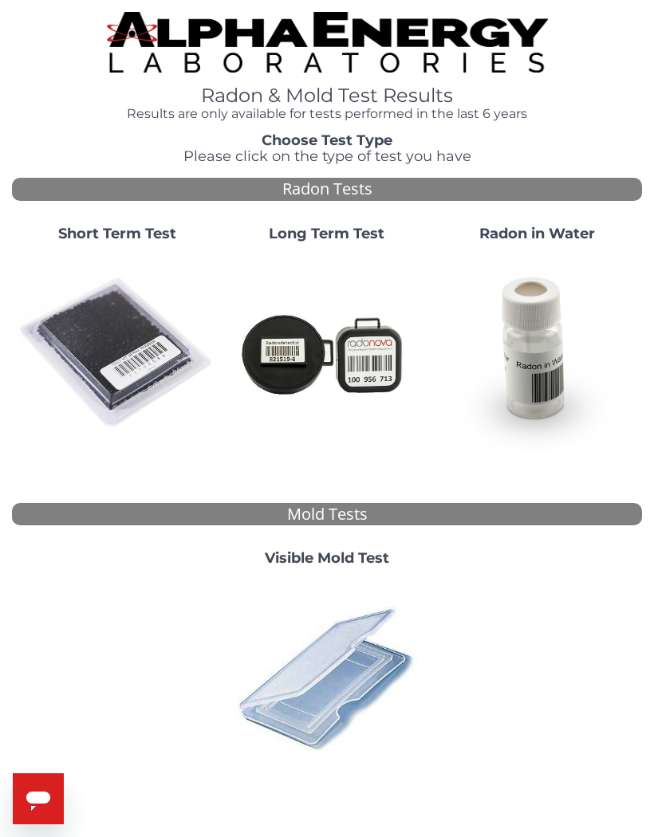
click at [92, 345] on img at bounding box center [116, 352] width 197 height 197
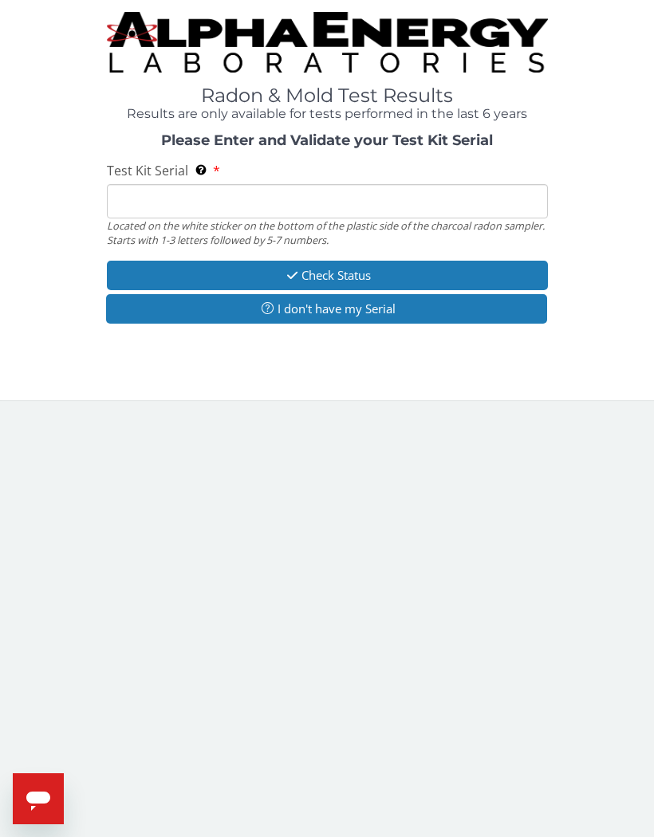
click at [127, 203] on input "Test Kit Serial Located on the white sticker on the bottom of the plastic side …" at bounding box center [327, 201] width 441 height 34
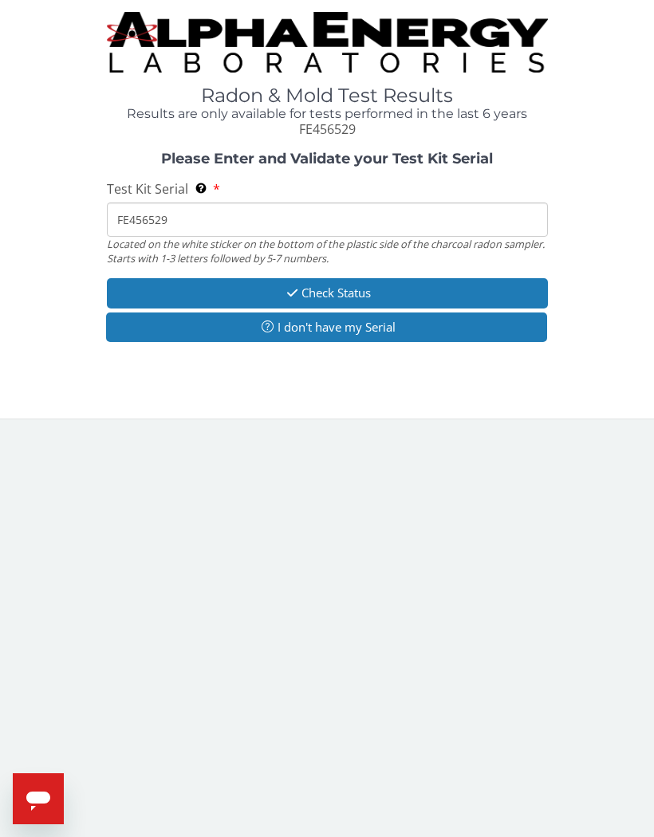
type input "FE456529"
click at [300, 289] on button "Check Status" at bounding box center [327, 292] width 441 height 29
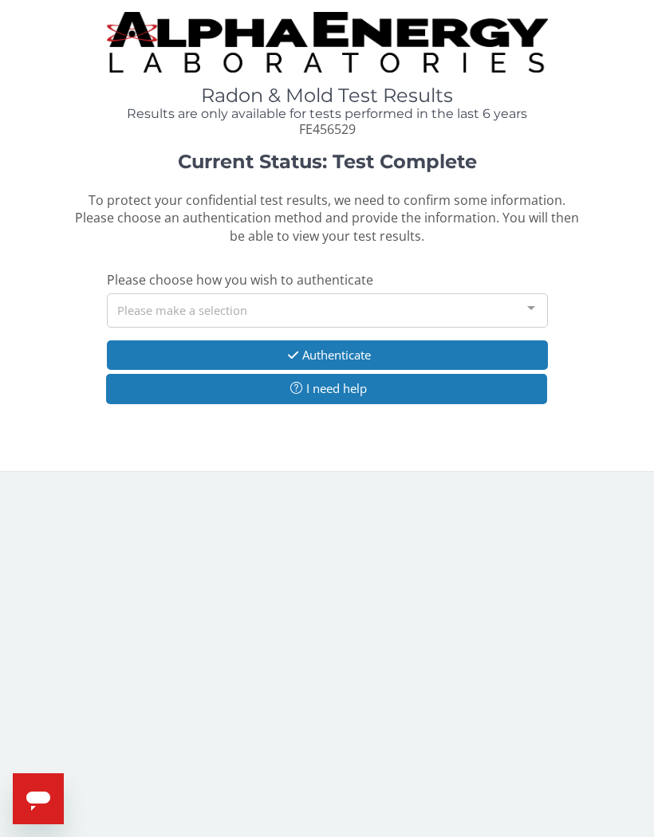
click at [120, 298] on div "Please make a selection" at bounding box center [327, 310] width 441 height 34
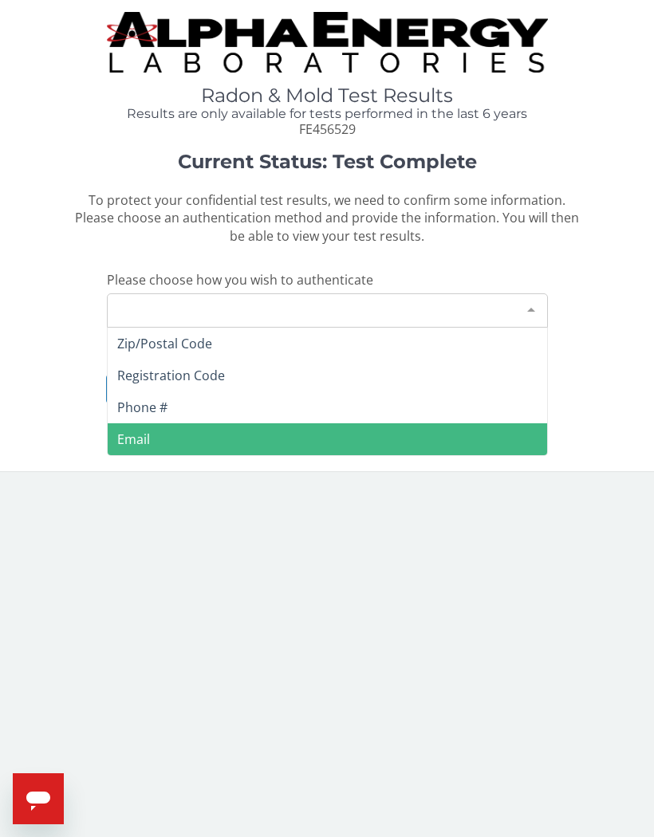
click at [128, 430] on span "Email" at bounding box center [133, 439] width 33 height 18
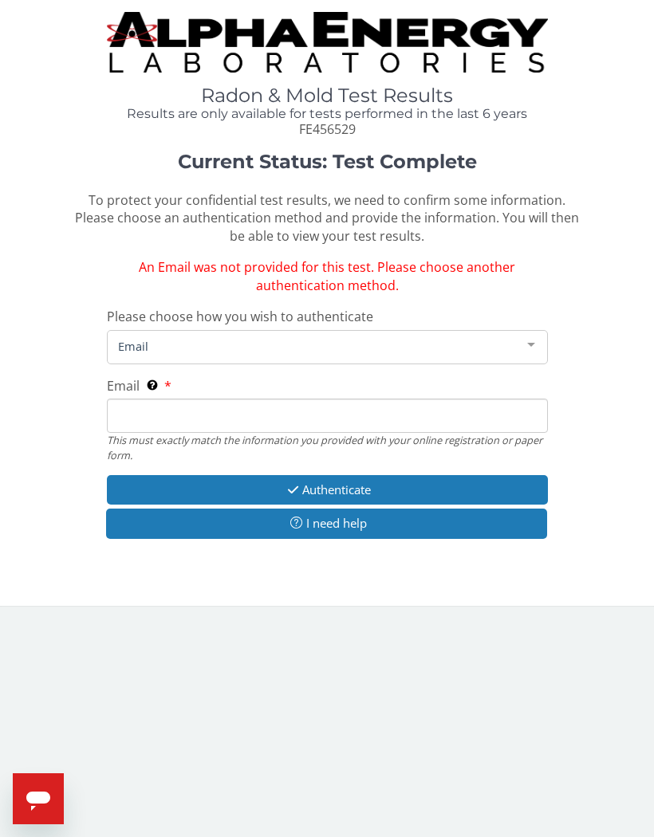
click at [520, 334] on div at bounding box center [531, 346] width 32 height 30
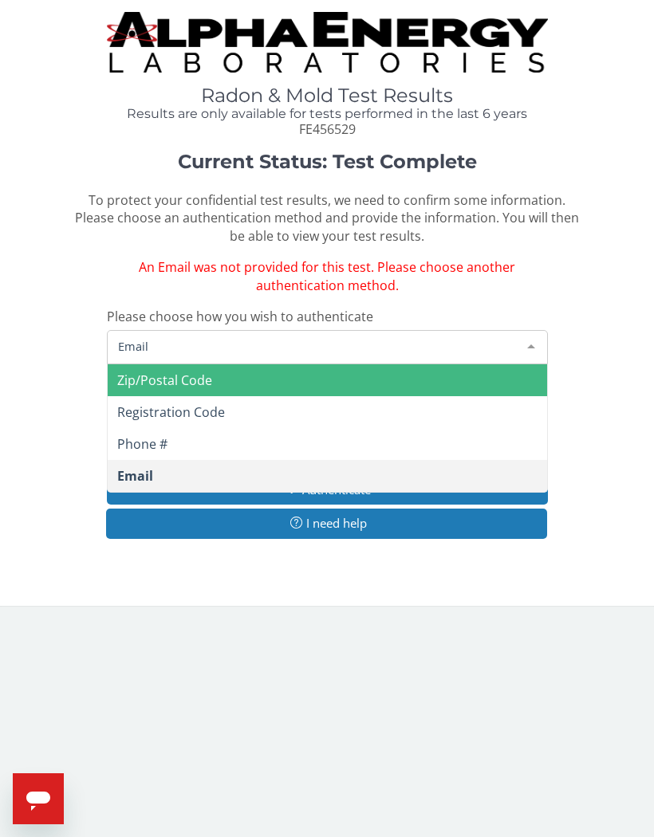
click at [128, 371] on span "Zip/Postal Code" at bounding box center [164, 380] width 95 height 18
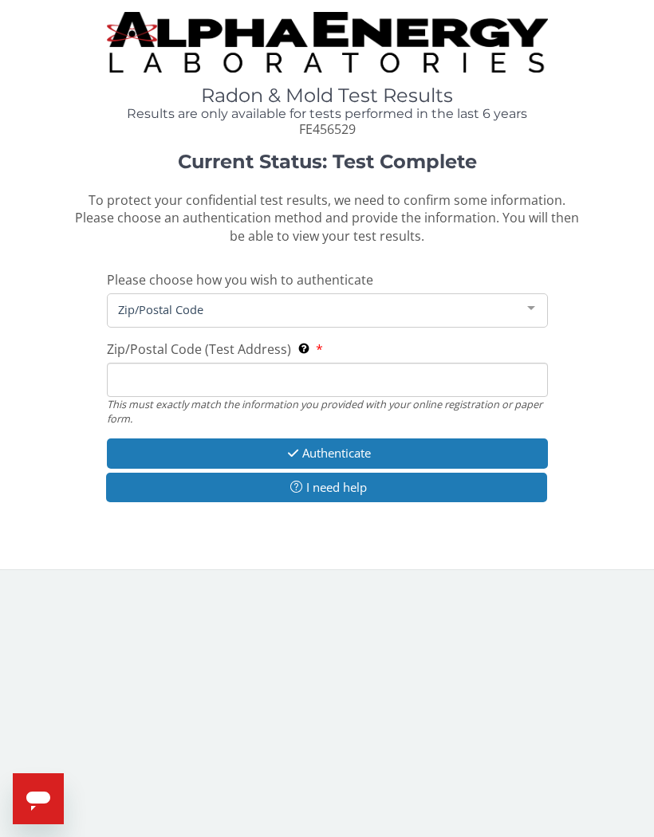
click at [123, 301] on span "Zip/Postal Code" at bounding box center [314, 310] width 401 height 18
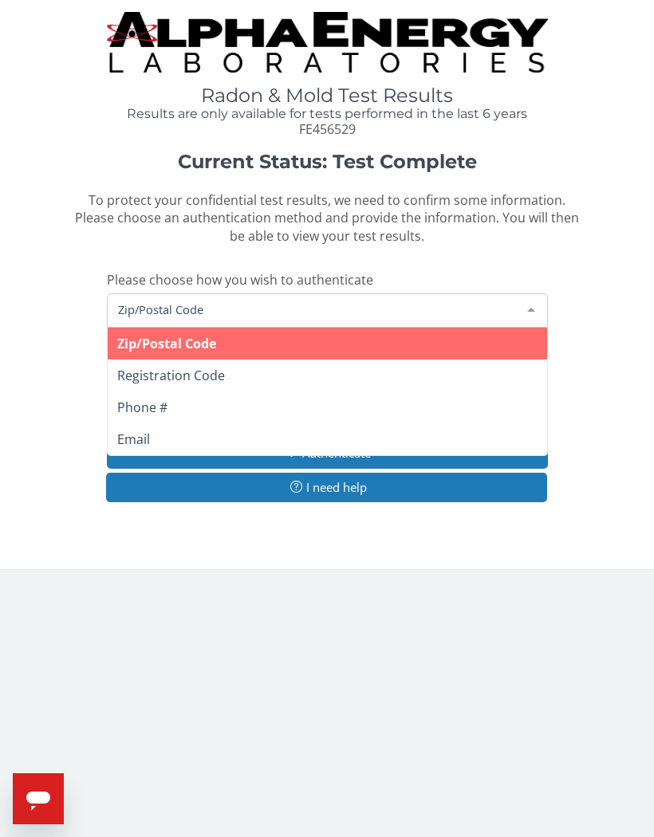
click at [148, 335] on span "Zip/Postal Code" at bounding box center [166, 344] width 99 height 18
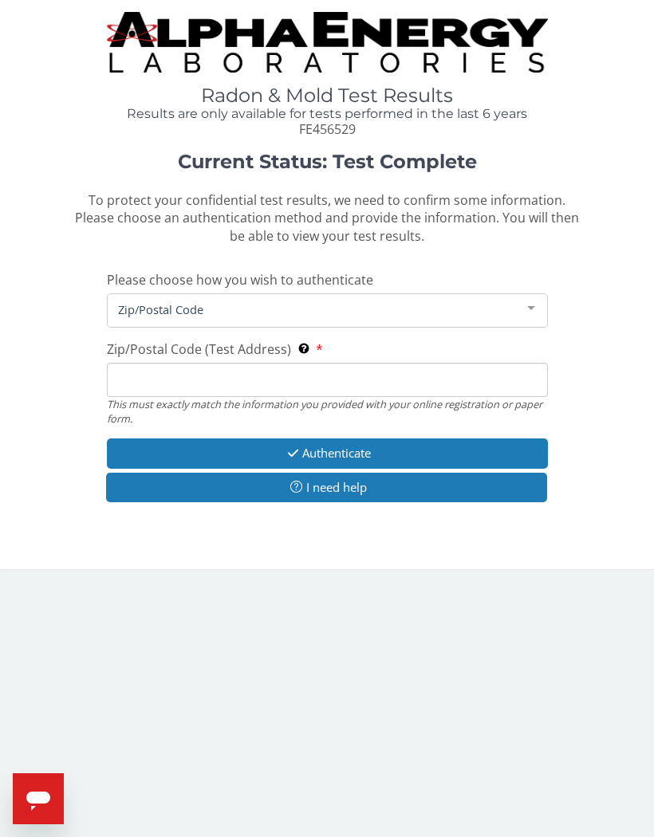
click at [132, 366] on input "Zip/Postal Code (Test Address) This must exactly match the information you prov…" at bounding box center [327, 380] width 441 height 34
type input "50317"
click at [293, 447] on icon "button" at bounding box center [293, 453] width 18 height 12
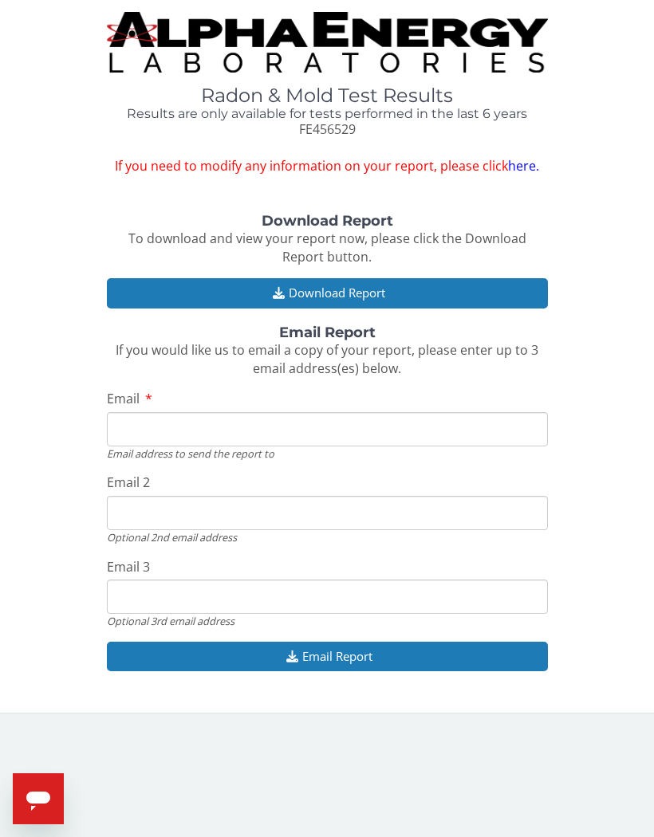
click at [276, 287] on icon "button" at bounding box center [279, 293] width 20 height 12
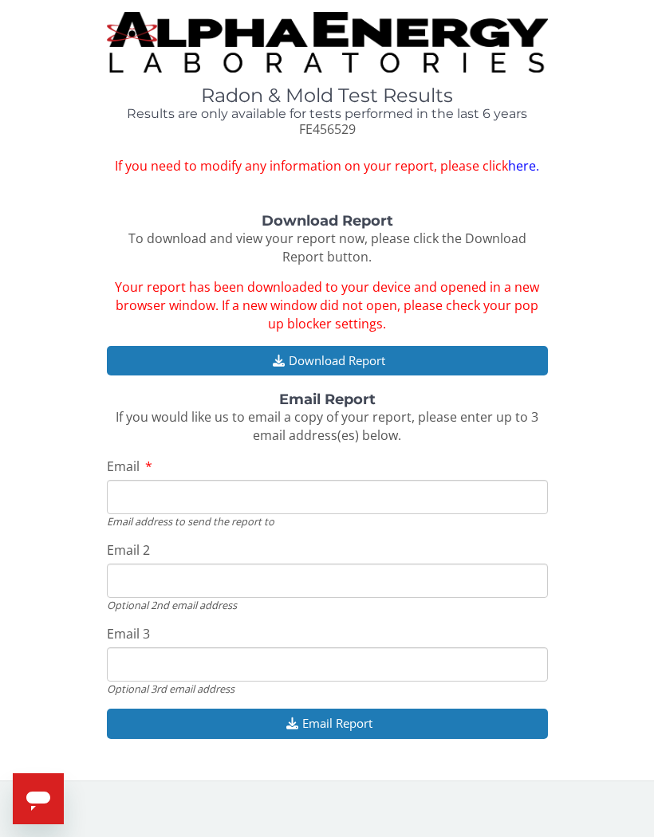
click at [42, 787] on icon "Open messaging window" at bounding box center [38, 798] width 29 height 29
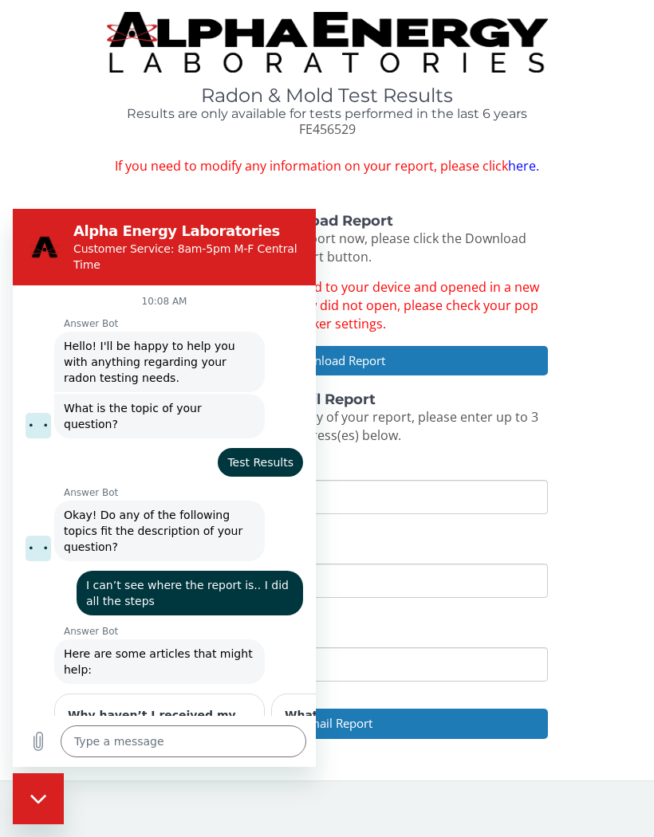
scroll to position [278, 0]
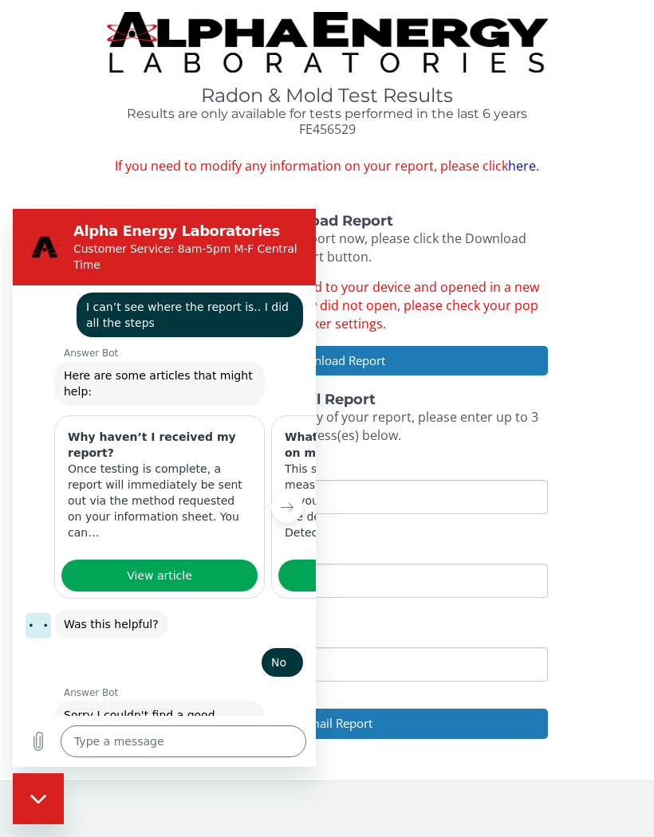
click at [95, 361] on div "Answer Bot says: Here are some articles that might help:" at bounding box center [159, 383] width 210 height 45
click at [63, 176] on div "Radon & Mold Test Results Results are only available for tests performed in the…" at bounding box center [327, 384] width 630 height 744
click at [92, 734] on textarea at bounding box center [184, 741] width 246 height 32
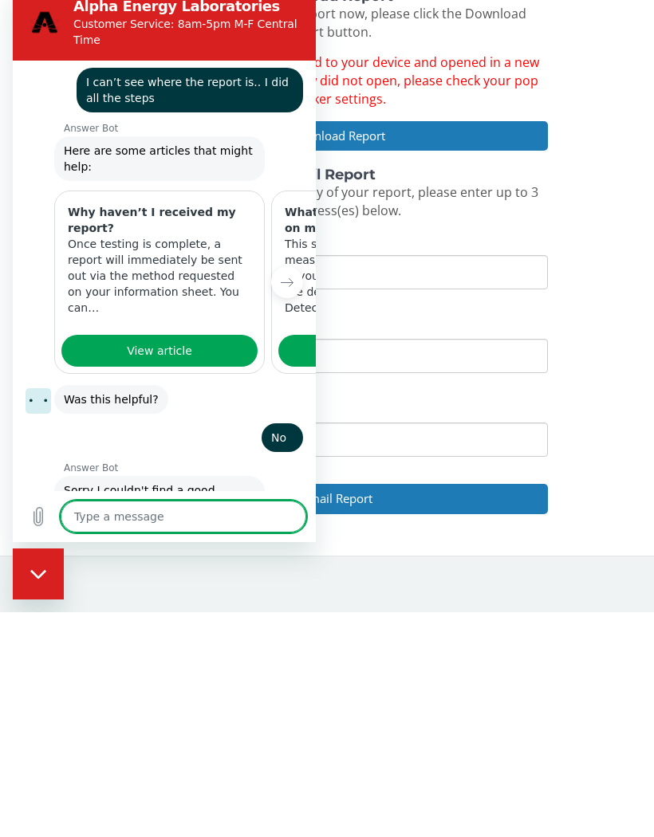
type textarea "H"
type textarea "x"
type textarea "Ho"
type textarea "x"
type textarea "How"
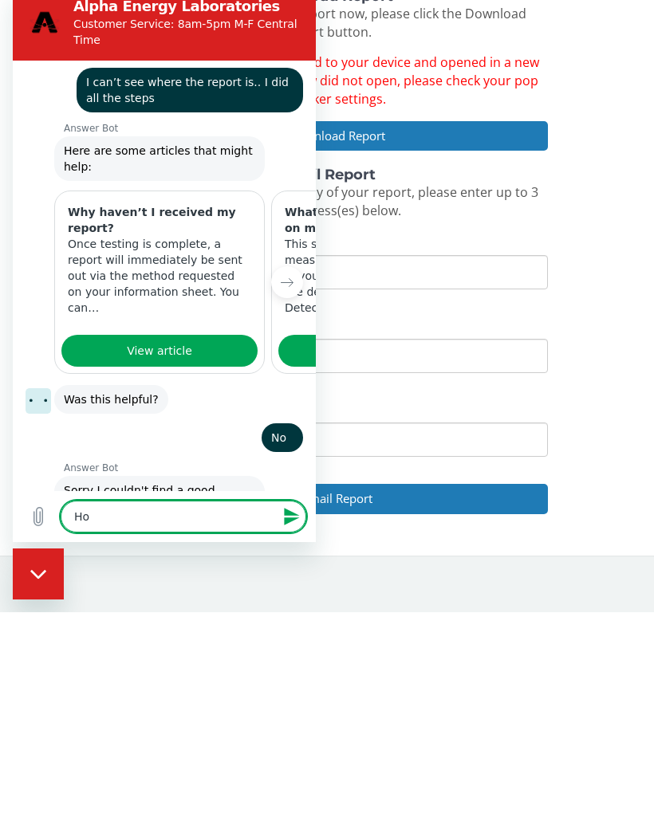
type textarea "x"
type textarea "How"
type textarea "x"
type textarea "How d"
type textarea "x"
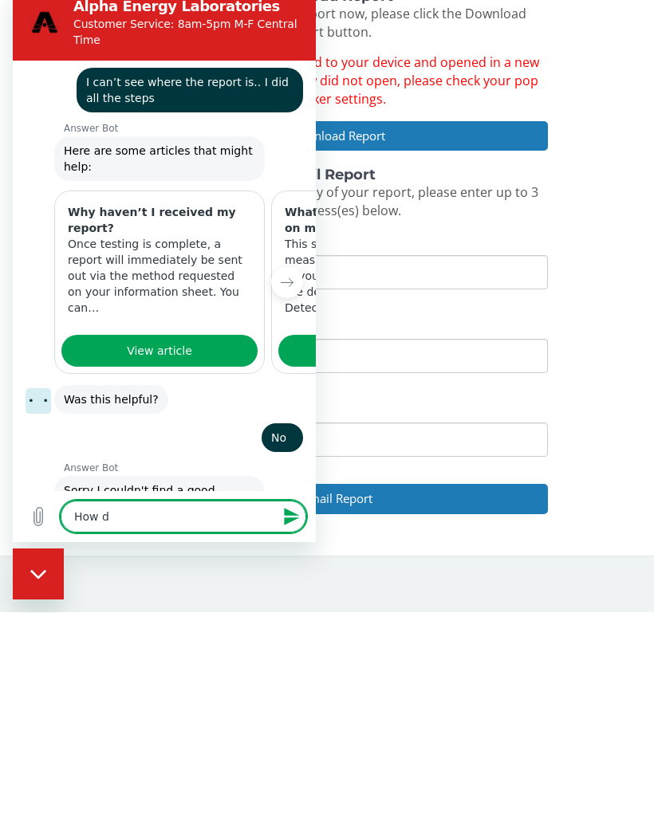
type textarea "How do"
type textarea "x"
type textarea "How do"
type textarea "x"
type textarea "How do y"
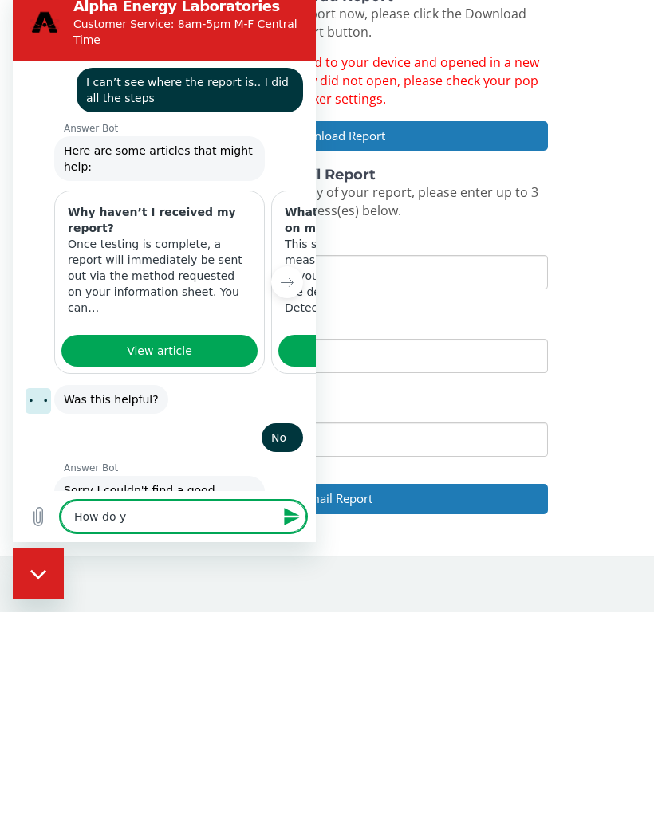
type textarea "x"
type textarea "How do yo"
type textarea "x"
type textarea "How do you"
type textarea "x"
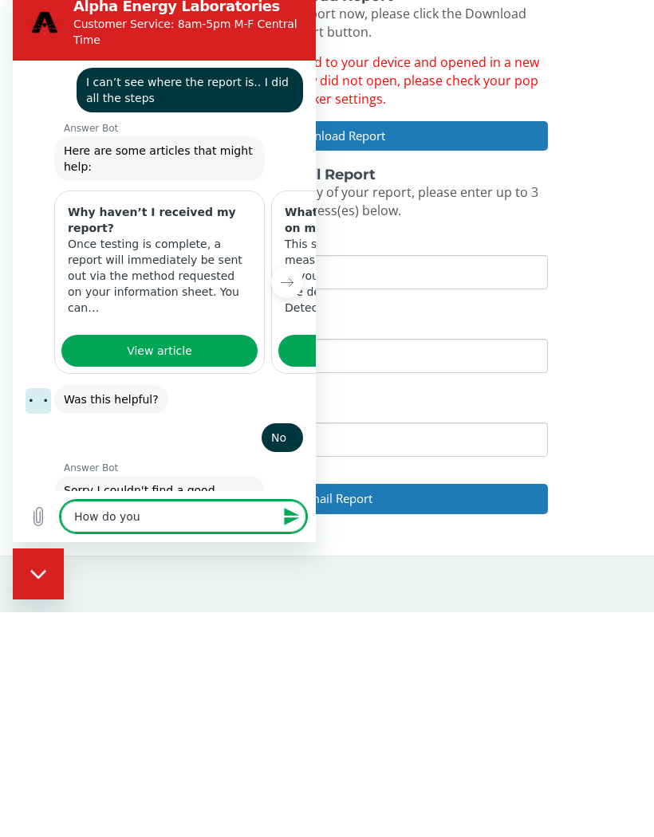
type textarea "How do you"
type textarea "x"
type textarea "How do you o"
type textarea "x"
type textarea "How do you op"
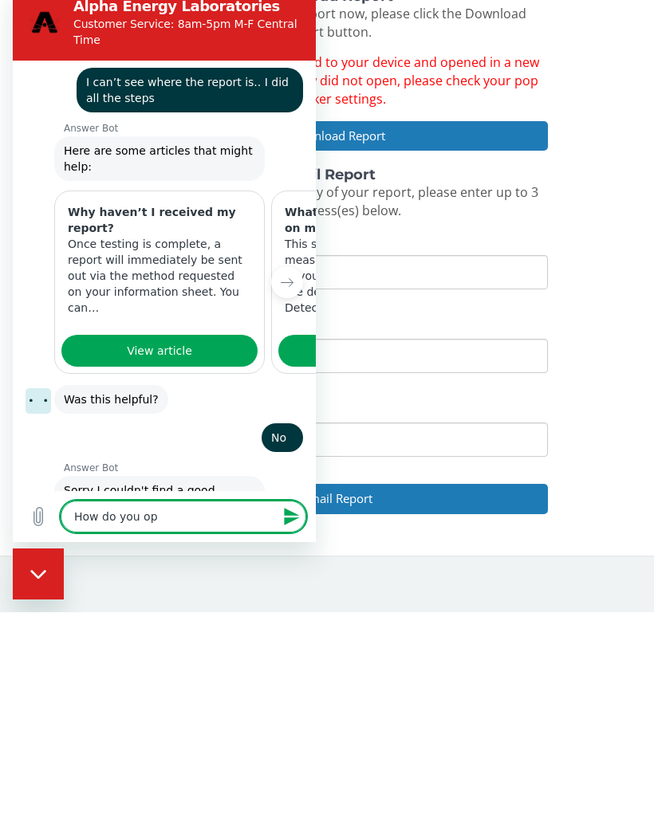
type textarea "x"
type textarea "How do you ope"
type textarea "x"
type textarea "How do you open"
type textarea "x"
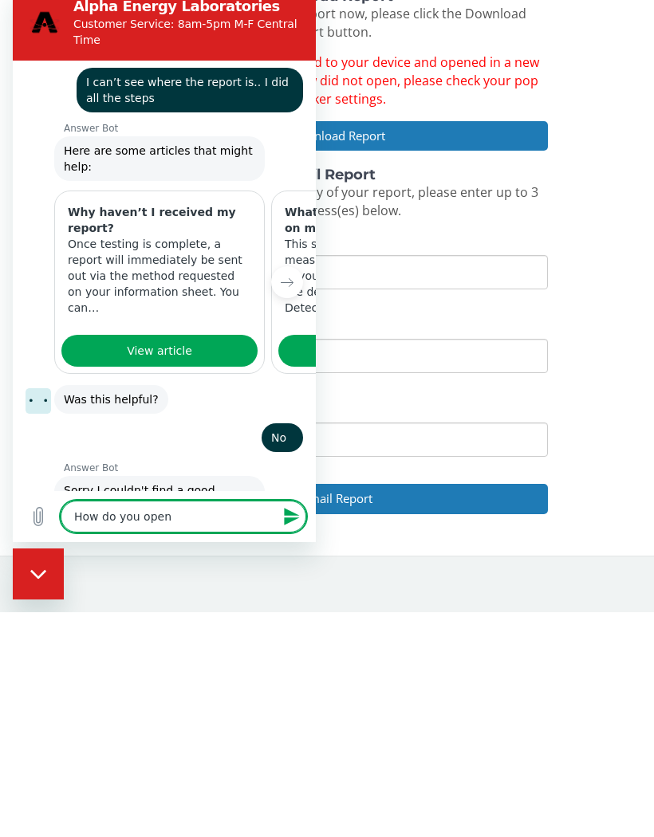
type textarea "How do you open"
type textarea "x"
type textarea "How do you open r"
type textarea "x"
type textarea "How do you open re"
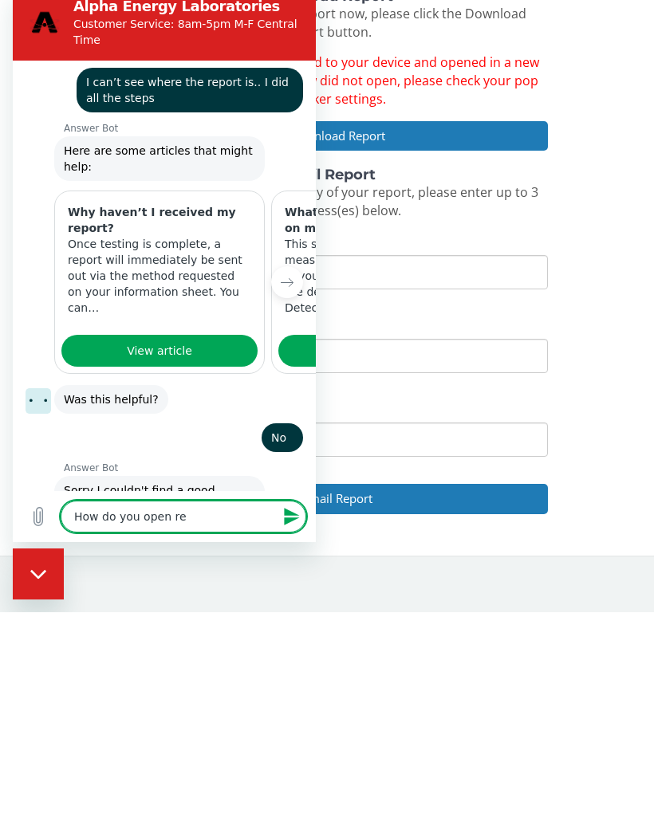
type textarea "x"
type textarea "How do you open rep"
type textarea "x"
type textarea "How do you open repo"
type textarea "x"
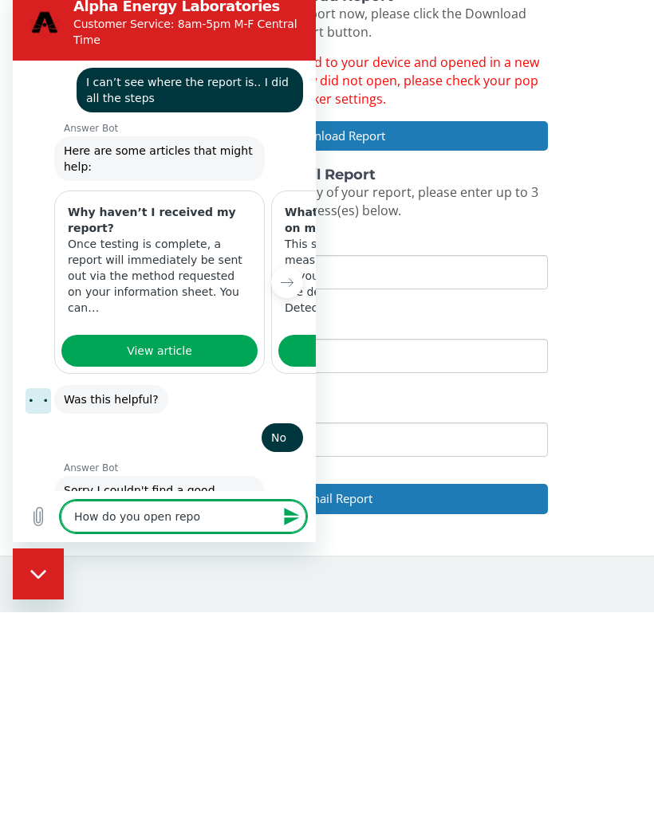
type textarea "How do you open repor"
type textarea "x"
type textarea "How do you open report"
type textarea "x"
type textarea "How do you open report"
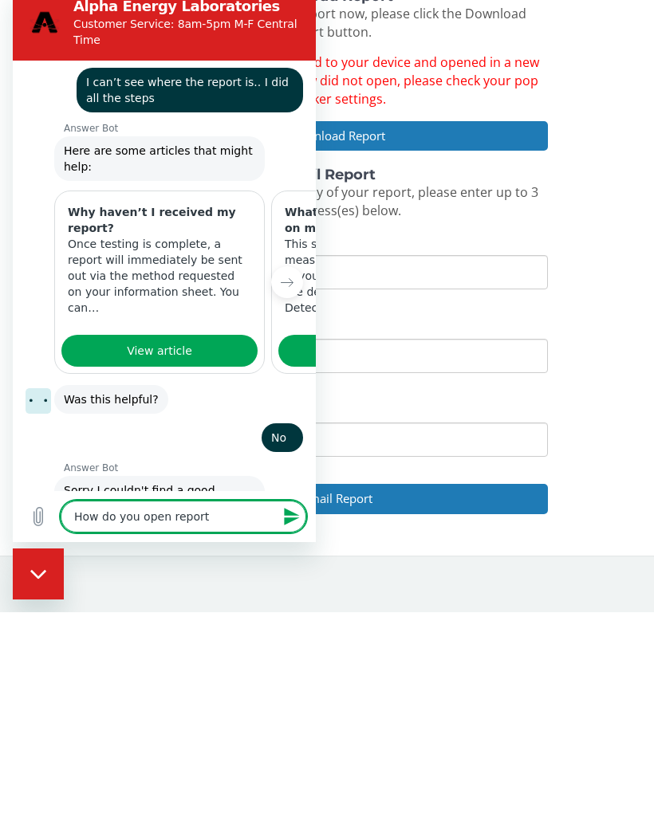
click at [294, 513] on icon "Send message" at bounding box center [291, 517] width 15 height 18
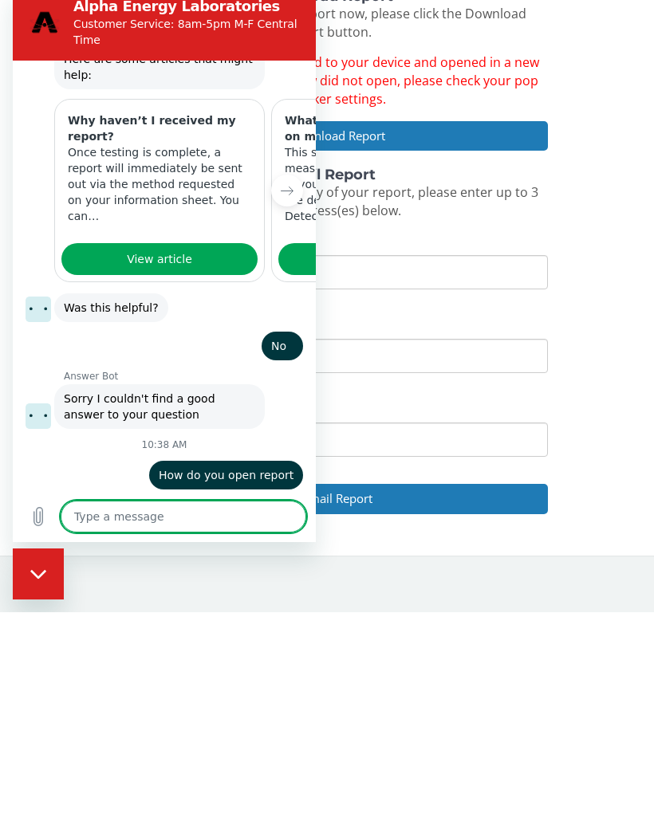
scroll to position [369, 0]
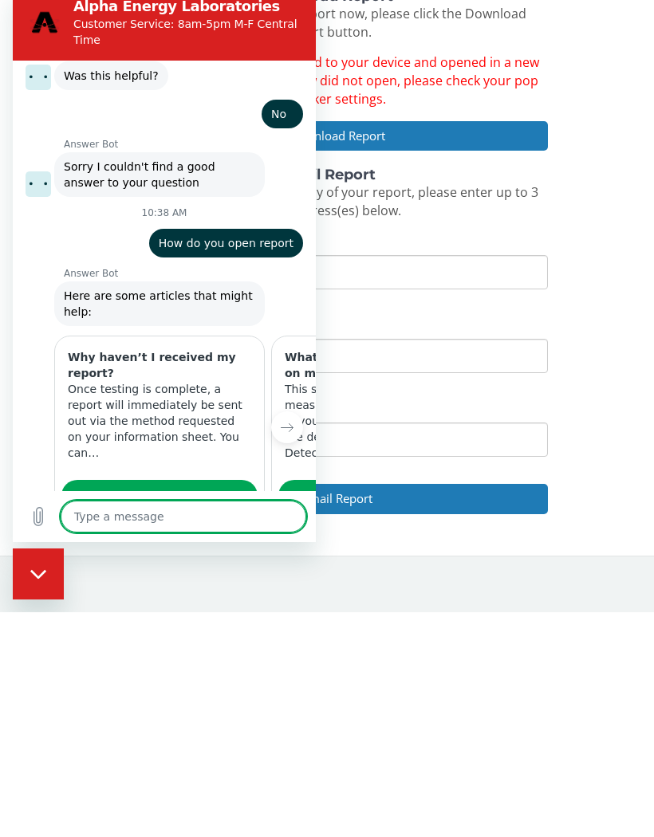
type textarea "x"
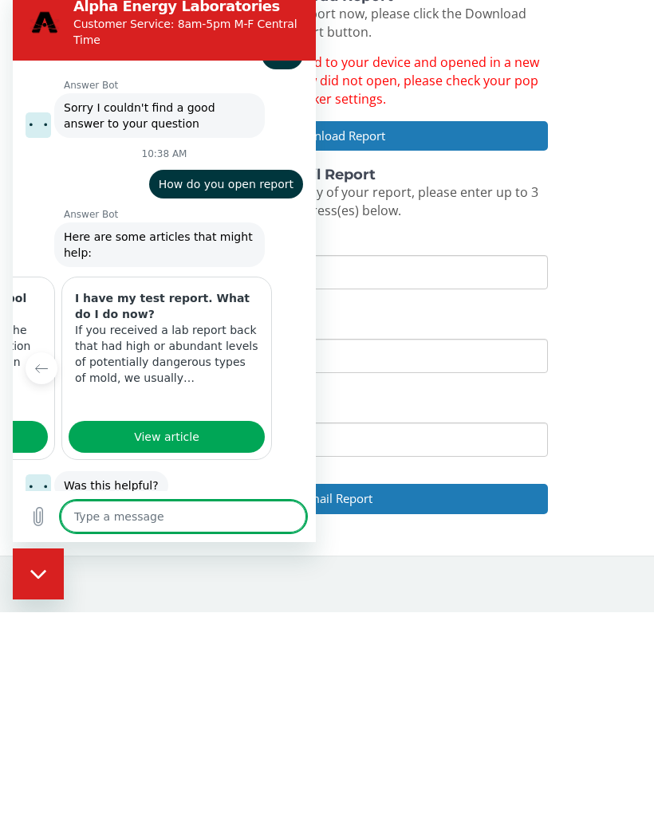
scroll to position [0, 427]
click at [120, 421] on link "View article" at bounding box center [166, 437] width 196 height 32
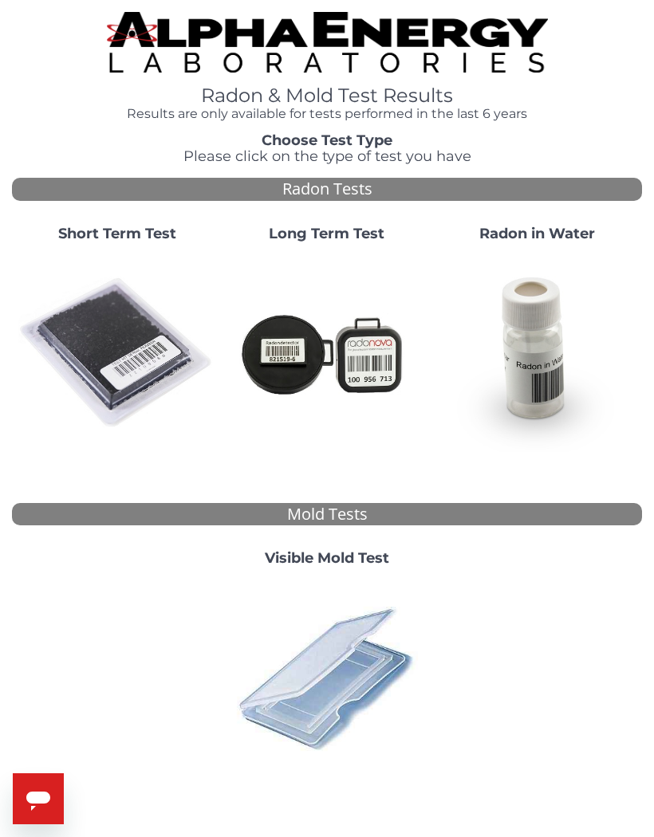
click at [104, 333] on img at bounding box center [116, 352] width 197 height 197
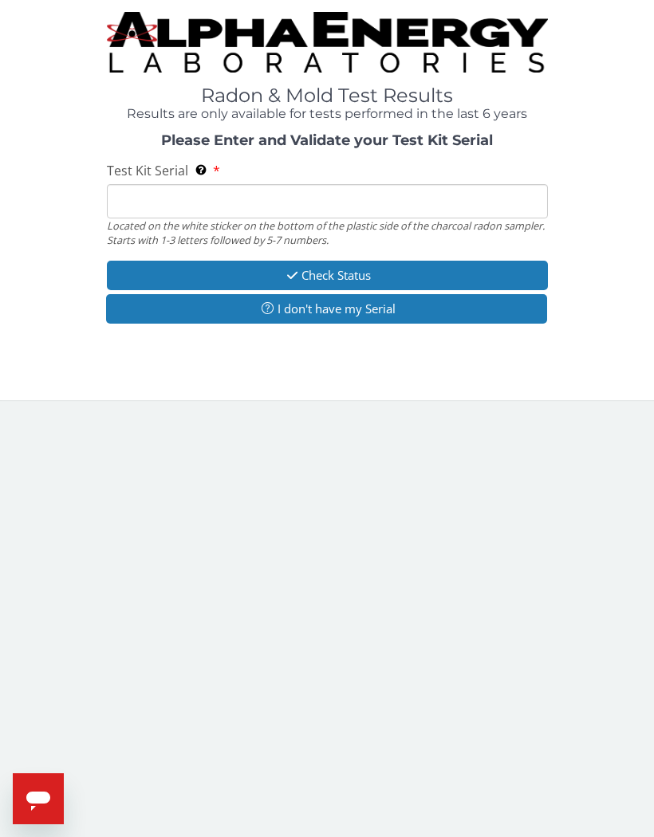
click at [143, 198] on input "Test Kit Serial Located on the white sticker on the bottom of the plastic side …" at bounding box center [327, 201] width 441 height 34
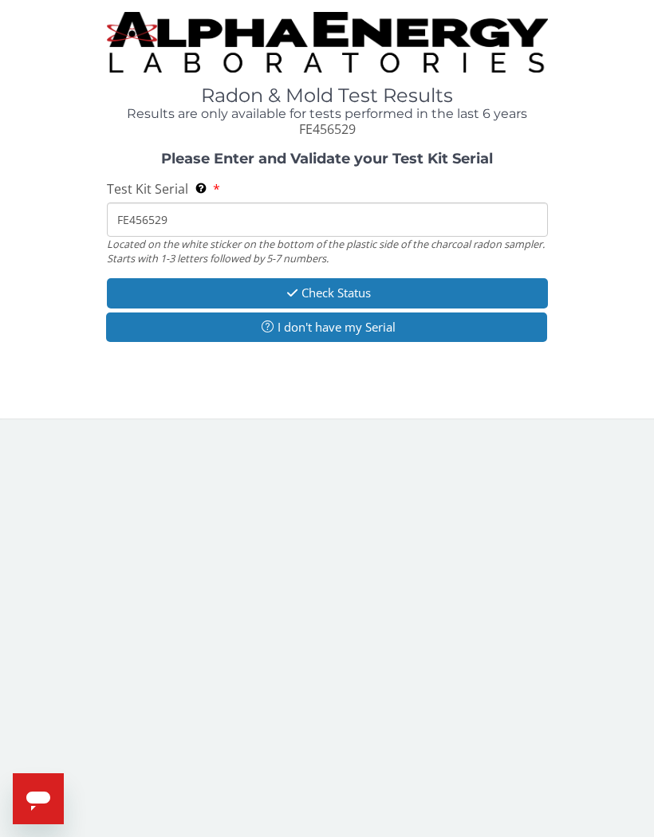
type input "FE456529"
click at [269, 282] on button "Check Status" at bounding box center [327, 292] width 441 height 29
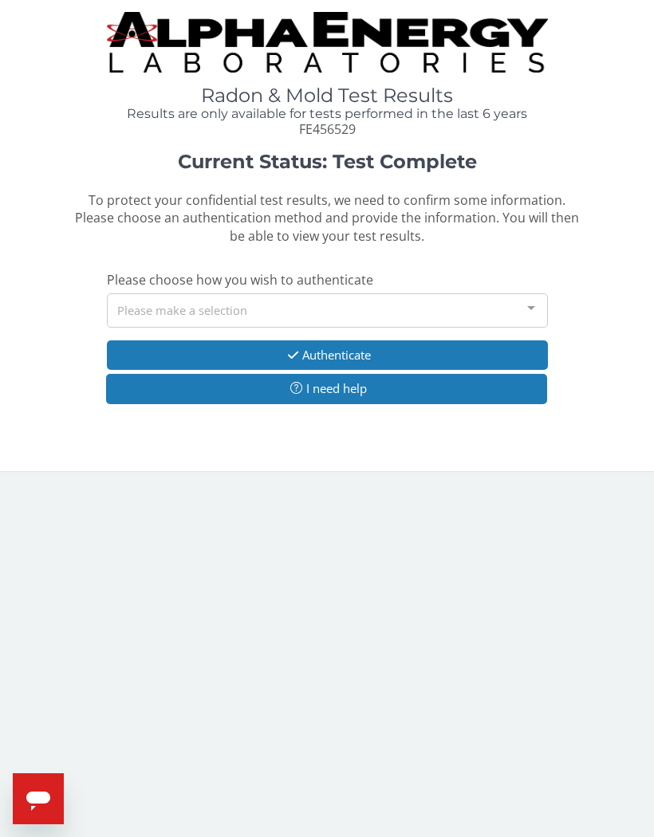
click at [125, 301] on div "Please make a selection" at bounding box center [327, 310] width 441 height 34
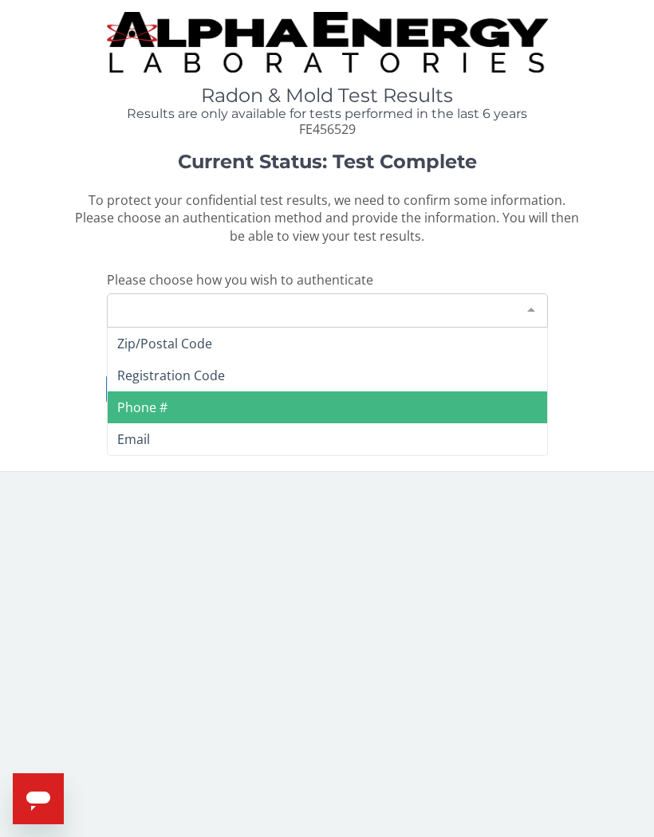
click at [127, 399] on span "Phone #" at bounding box center [142, 408] width 50 height 18
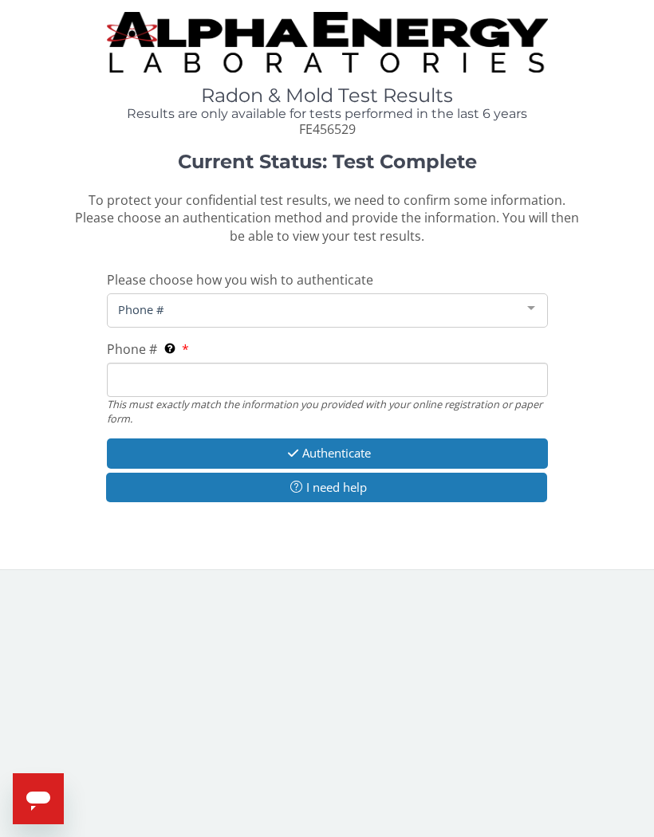
click at [187, 301] on span "Phone #" at bounding box center [314, 310] width 401 height 18
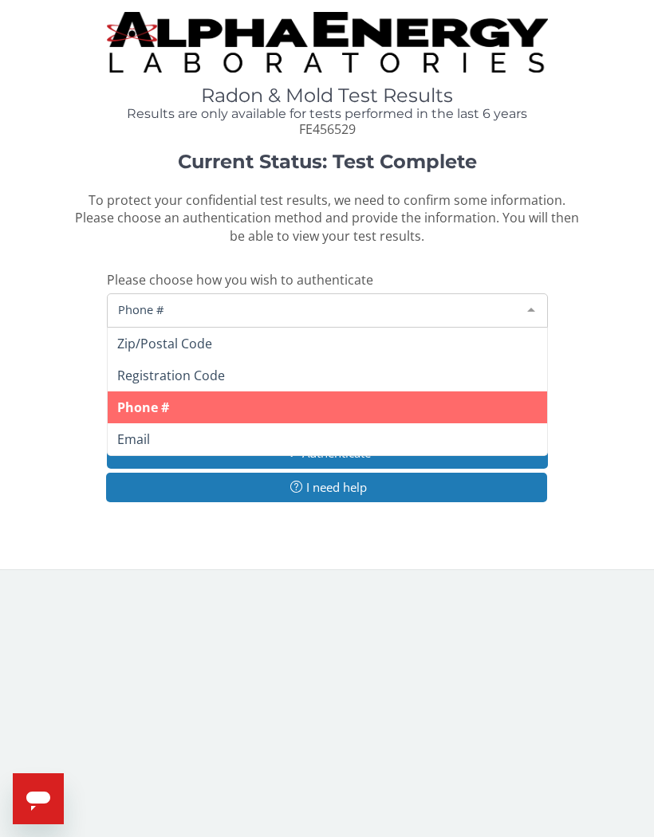
click at [129, 301] on span "Phone #" at bounding box center [314, 310] width 401 height 18
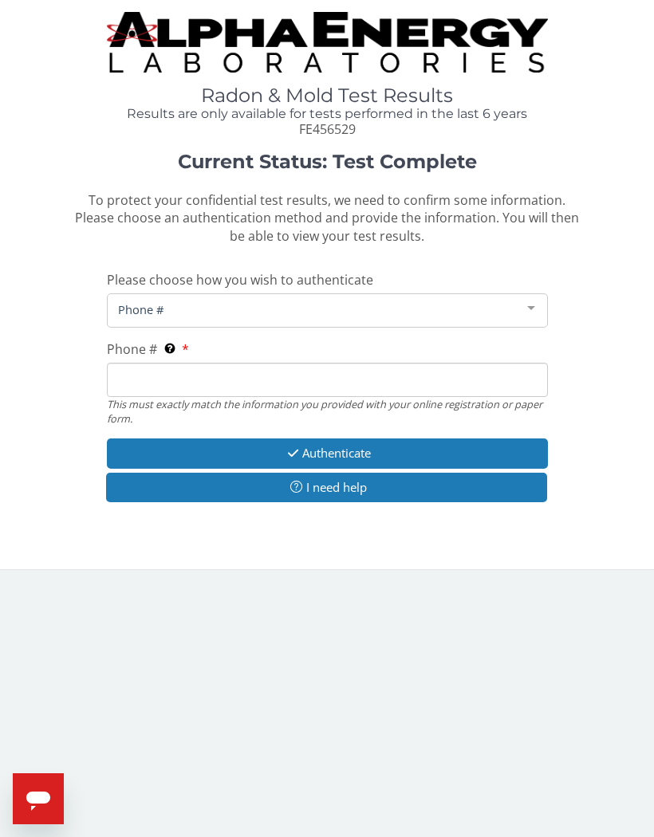
click at [142, 371] on input "Phone # This must exactly match the information you provided with your online r…" at bounding box center [327, 380] width 441 height 34
type input "515 238 8326"
click at [293, 447] on icon "button" at bounding box center [293, 453] width 18 height 12
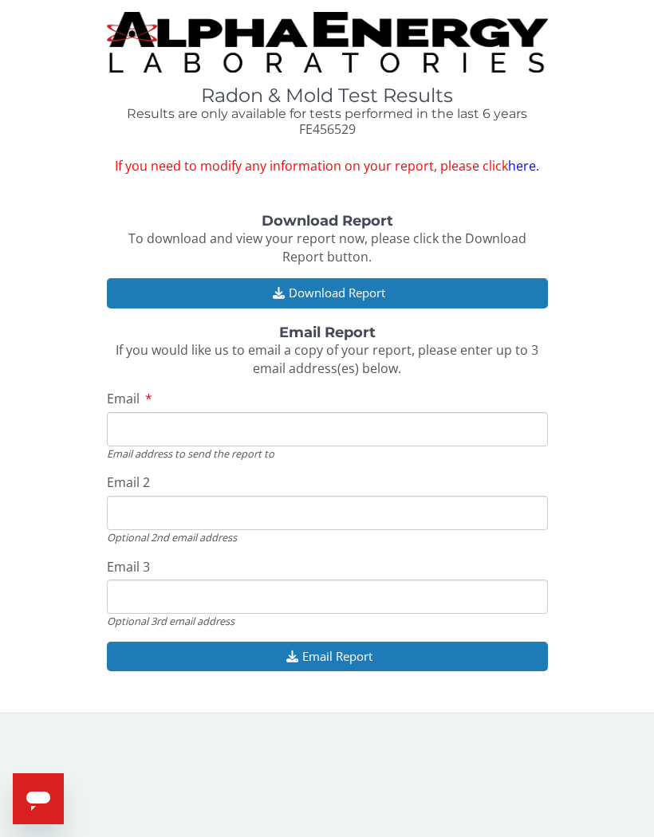
click at [284, 281] on button "Download Report" at bounding box center [327, 292] width 441 height 29
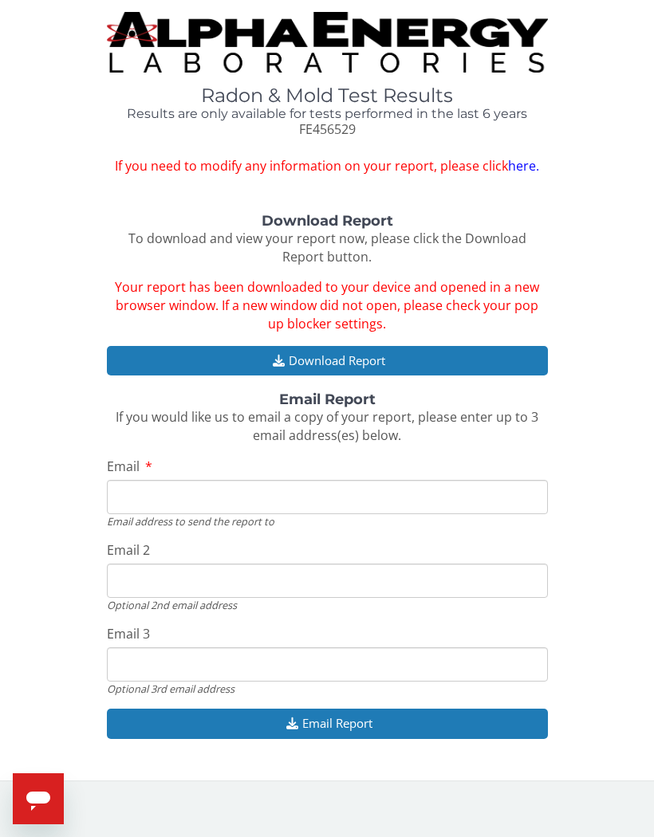
click at [45, 796] on icon "Open messaging window" at bounding box center [38, 801] width 24 height 19
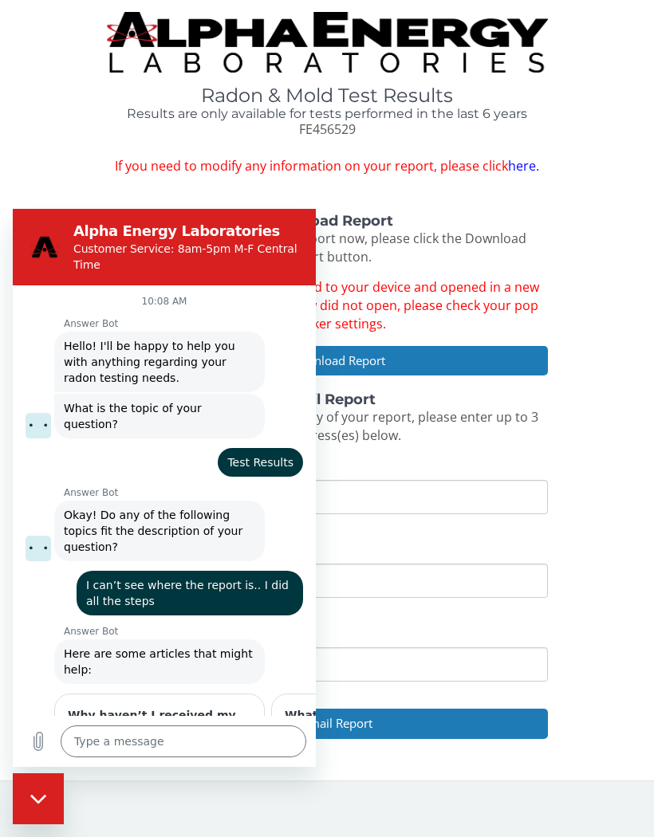
scroll to position [661, 0]
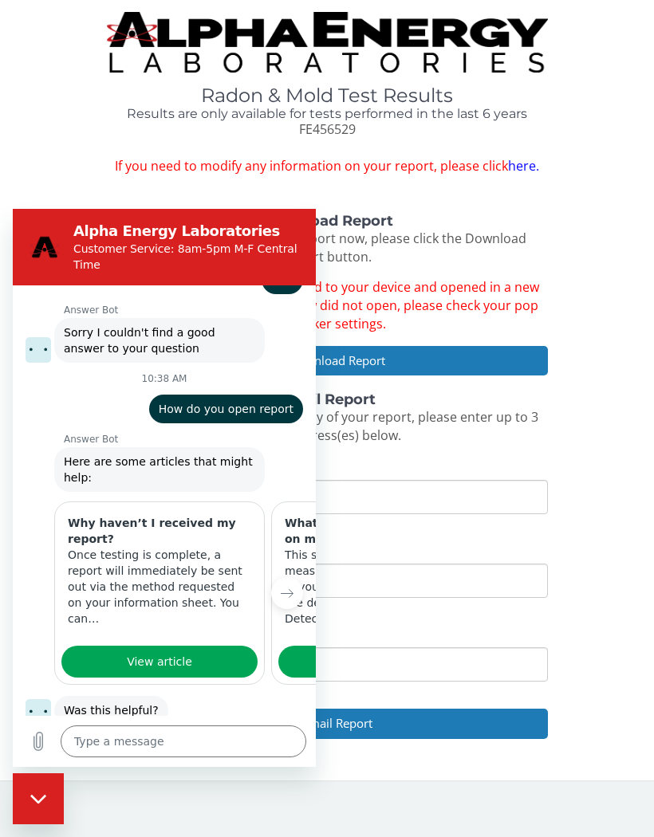
click at [372, 502] on input "Email" at bounding box center [327, 497] width 441 height 34
click at [54, 173] on div "Radon & Mold Test Results Results are only available for tests performed in the…" at bounding box center [327, 384] width 630 height 744
click at [61, 783] on div "Close messaging window" at bounding box center [38, 799] width 48 height 48
type textarea "x"
